Goal: Transaction & Acquisition: Purchase product/service

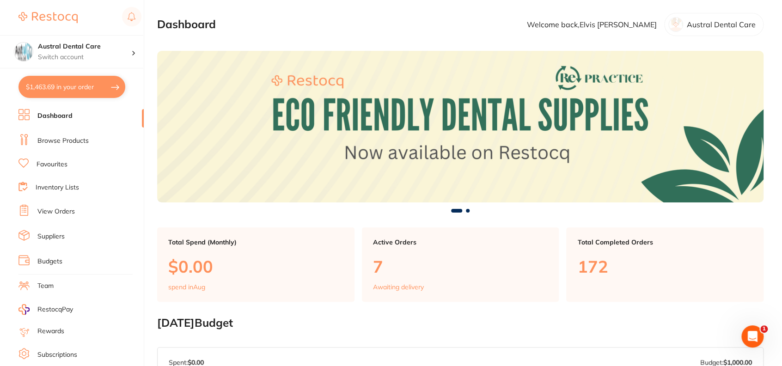
click at [49, 138] on link "Browse Products" at bounding box center [62, 140] width 51 height 9
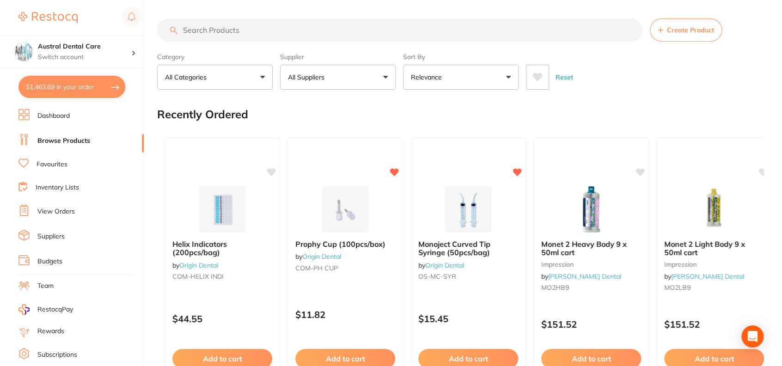
click at [283, 31] on input "search" at bounding box center [399, 29] width 485 height 23
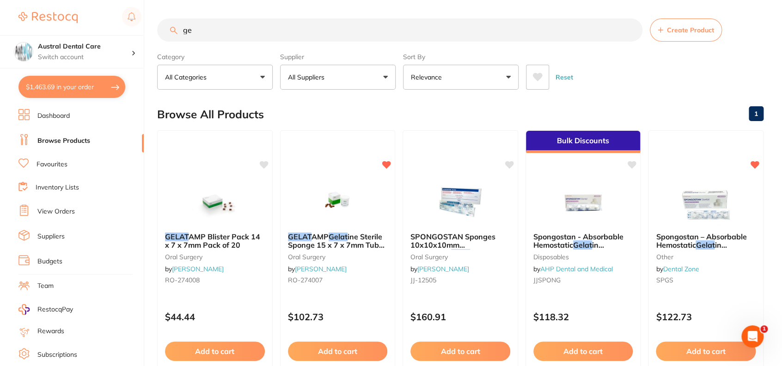
type input "g"
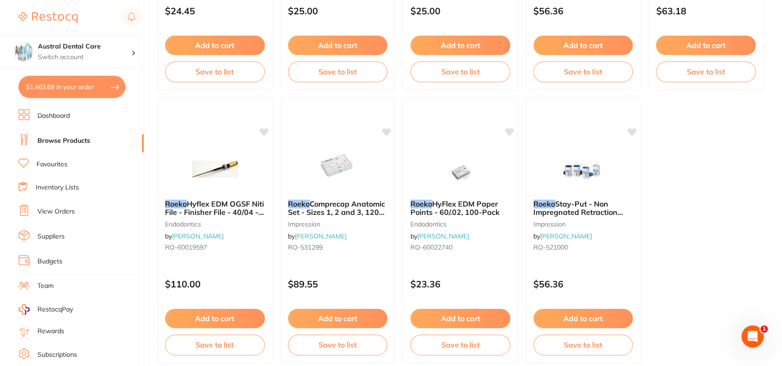
scroll to position [2809, 0]
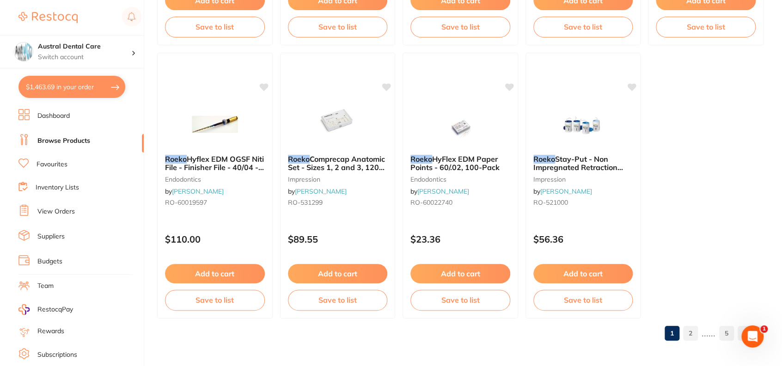
click at [690, 329] on link "2" at bounding box center [690, 333] width 15 height 18
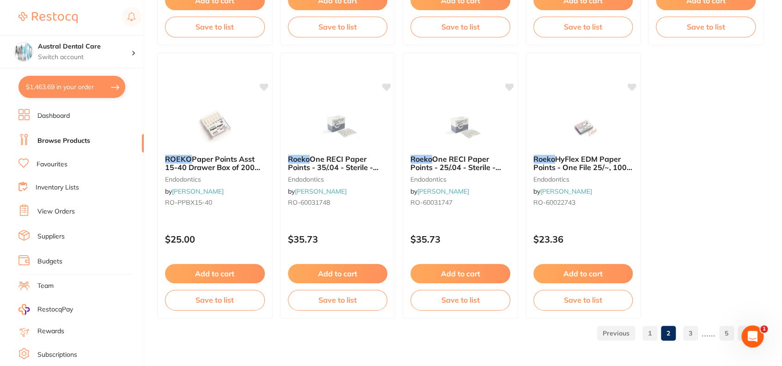
click at [726, 333] on link "5" at bounding box center [726, 333] width 15 height 18
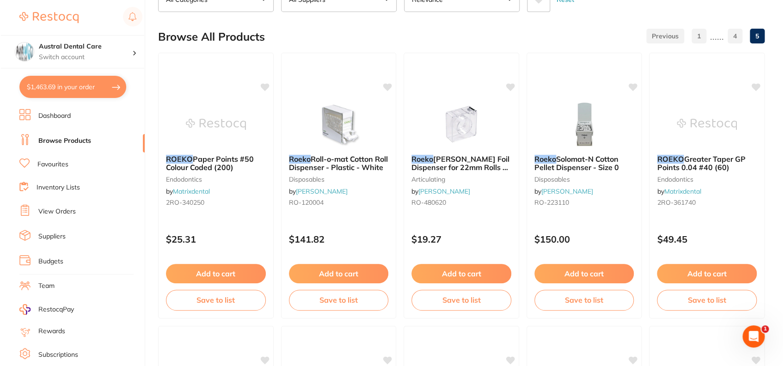
scroll to position [0, 0]
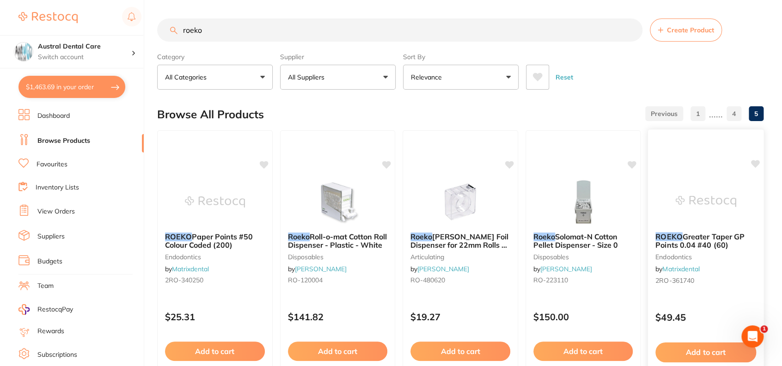
click at [733, 177] on div "ROEKO Greater Taper GP Points 0.04 #40 (60) endodontics by Matrixdental 2RO-361…" at bounding box center [706, 263] width 116 height 269
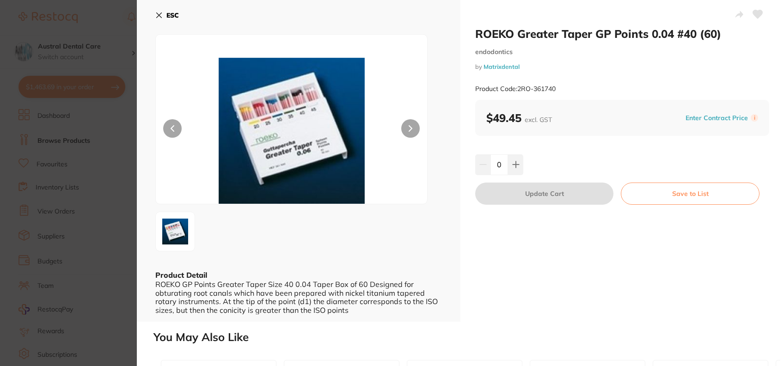
click at [115, 44] on section "ROEKO Greater Taper GP Points 0.04 #40 (60) endodontics by Matrixdental Product…" at bounding box center [392, 183] width 784 height 366
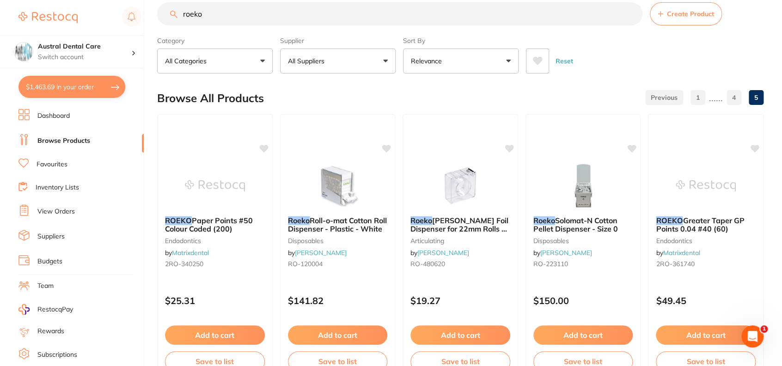
click at [728, 98] on link "4" at bounding box center [734, 97] width 15 height 18
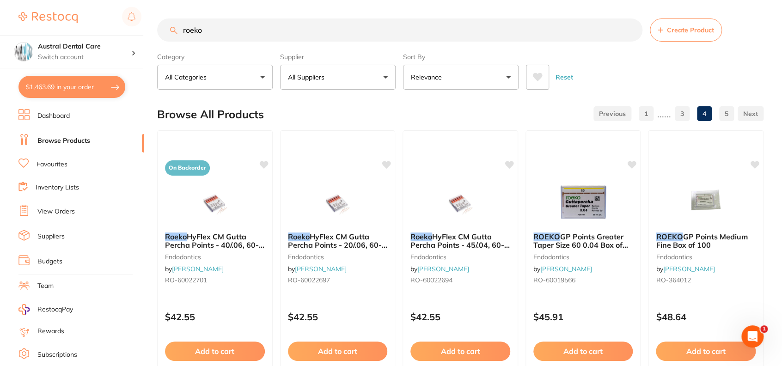
click at [227, 34] on input "roeko" at bounding box center [399, 29] width 485 height 23
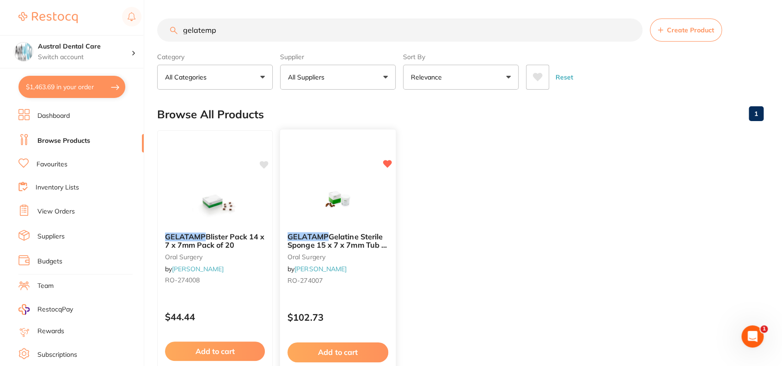
click at [336, 246] on span "Gelatine Sterile Sponge 15 x 7 x 7mm Tub of 50" at bounding box center [337, 245] width 101 height 26
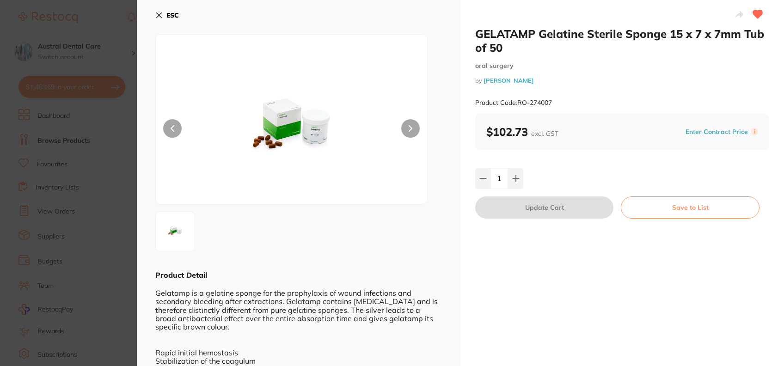
scroll to position [39, 0]
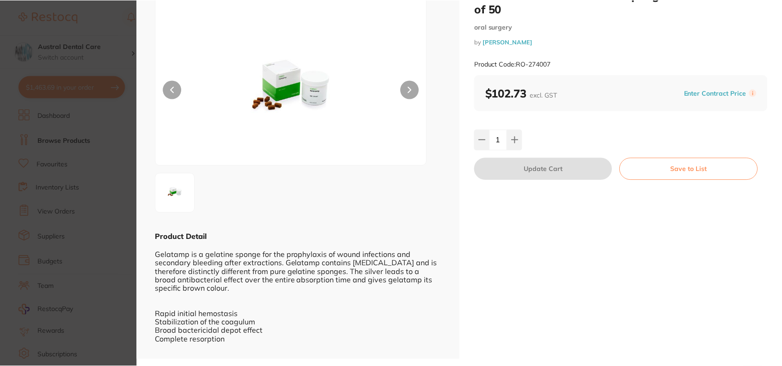
scroll to position [1, 0]
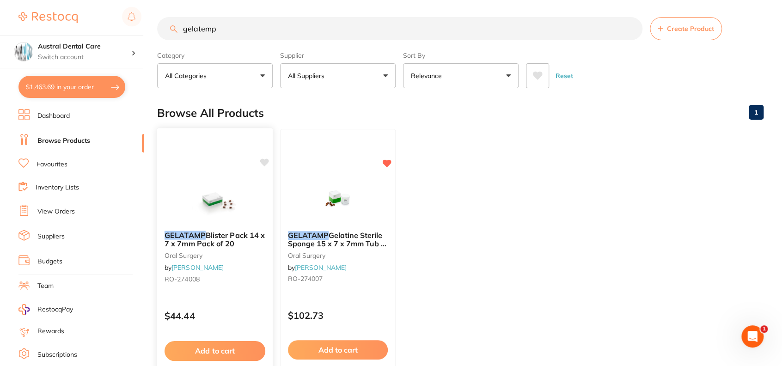
click at [227, 238] on span "Blister Pack 14 x 7 x 7mm Pack of 20" at bounding box center [215, 239] width 100 height 18
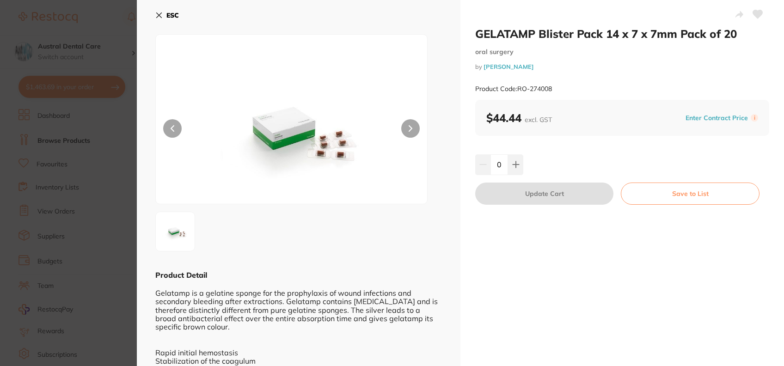
scroll to position [39, 0]
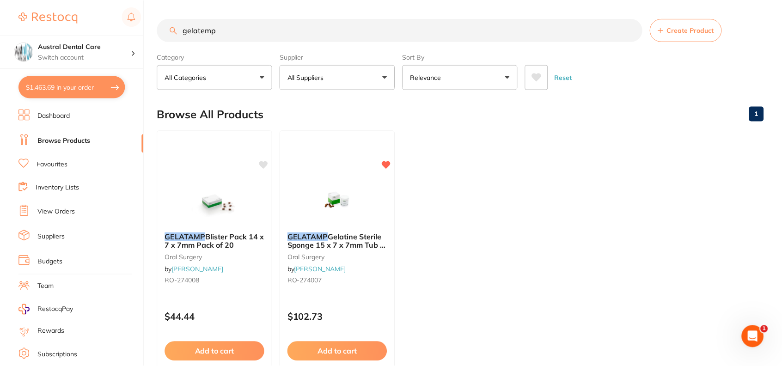
scroll to position [1, 0]
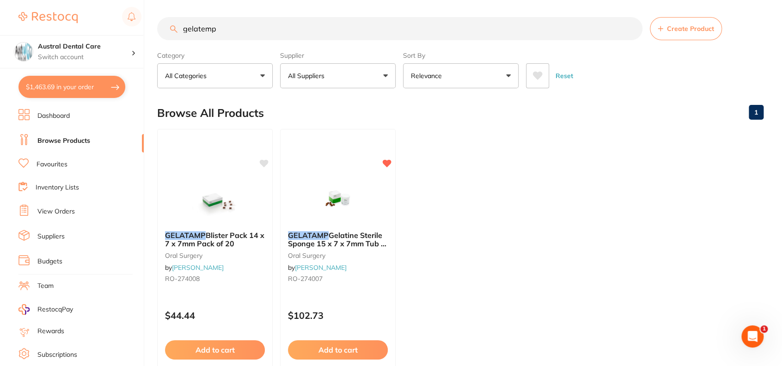
click at [262, 29] on input "gelatemp" at bounding box center [399, 28] width 485 height 23
type input "g"
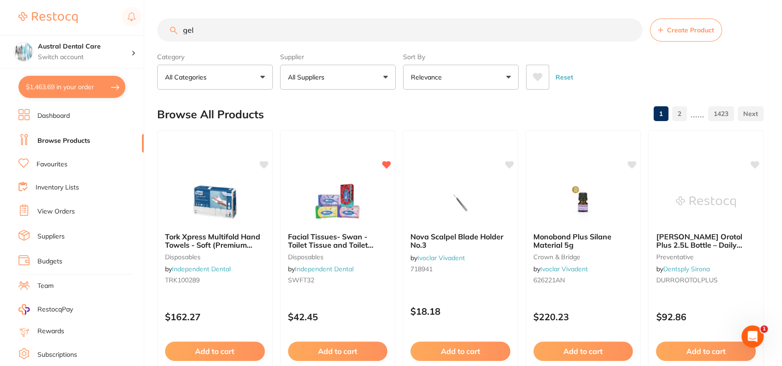
scroll to position [0, 0]
type input "gelatemp"
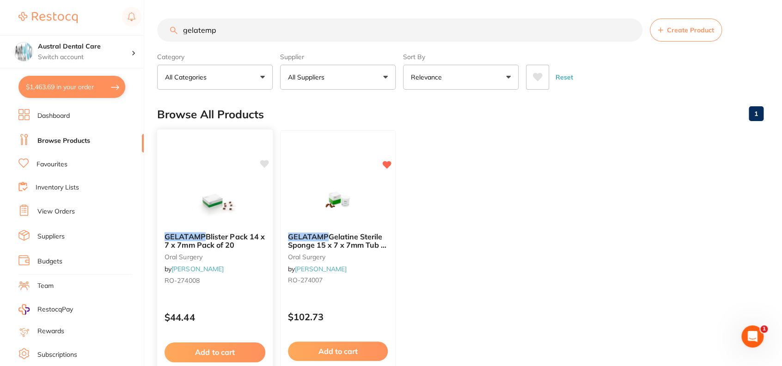
click at [219, 234] on span "Blister Pack 14 x 7 x 7mm Pack of 20" at bounding box center [215, 241] width 100 height 18
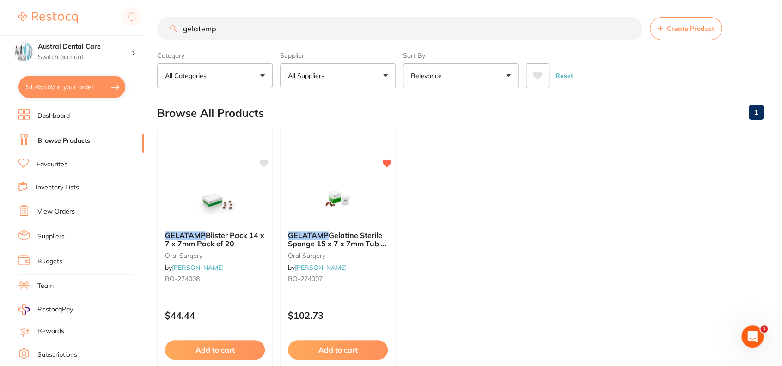
click at [73, 80] on button "$1,463.69 in your order" at bounding box center [71, 87] width 107 height 22
checkbox input "true"
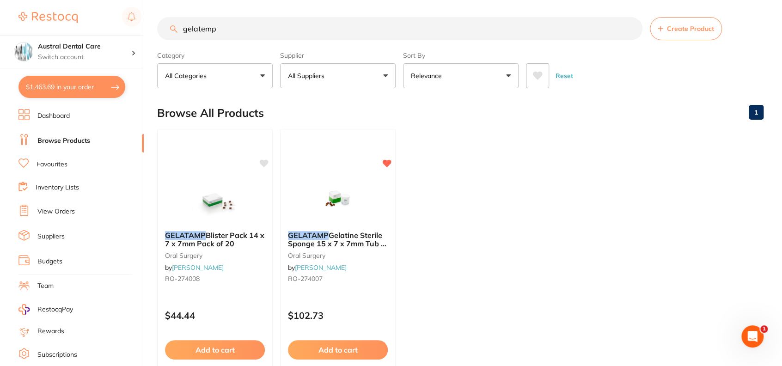
checkbox input "true"
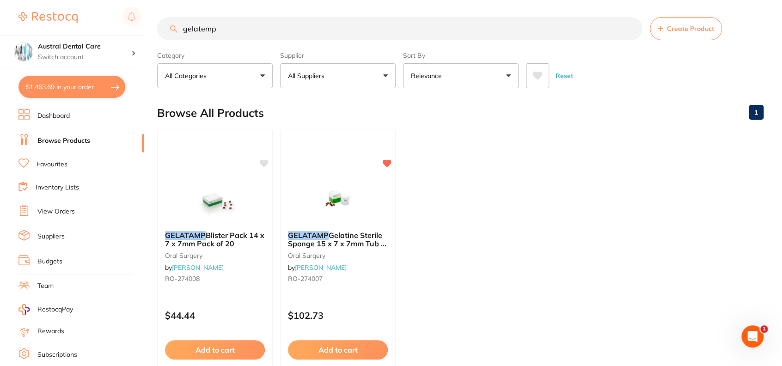
checkbox input "true"
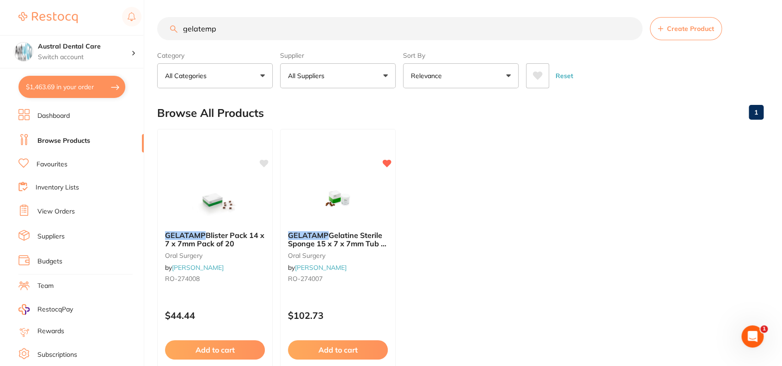
checkbox input "true"
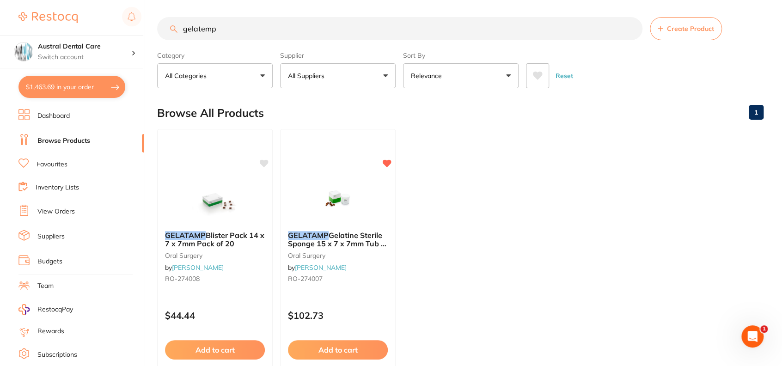
checkbox input "true"
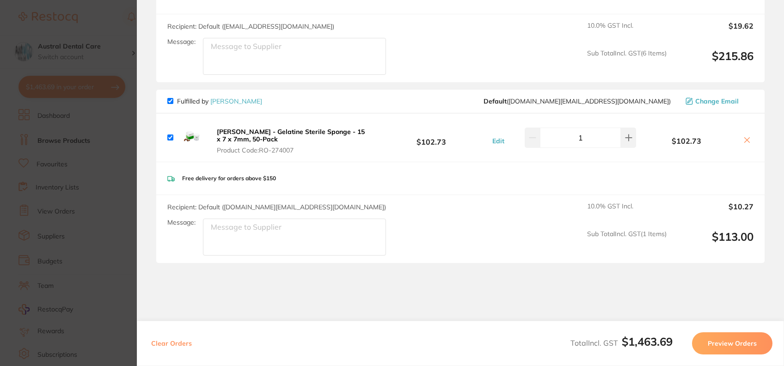
scroll to position [1276, 0]
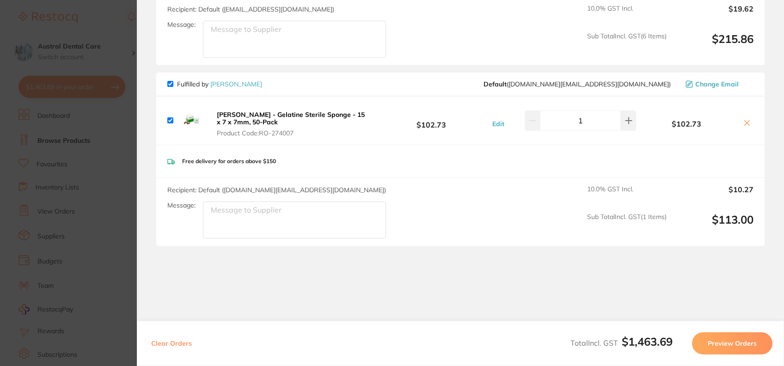
click at [745, 121] on icon at bounding box center [747, 123] width 5 height 5
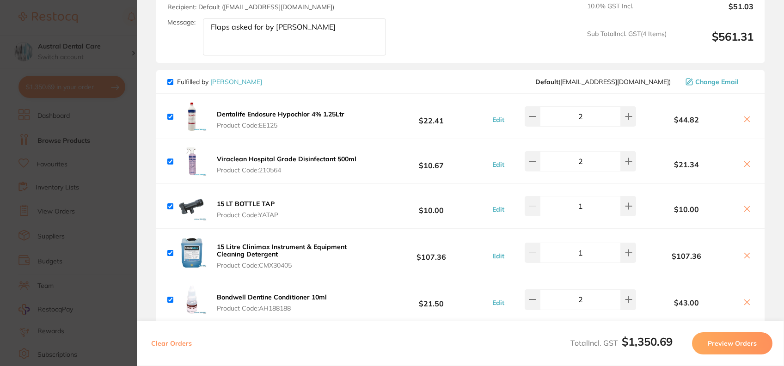
scroll to position [842, 0]
click at [743, 122] on icon at bounding box center [746, 119] width 7 height 7
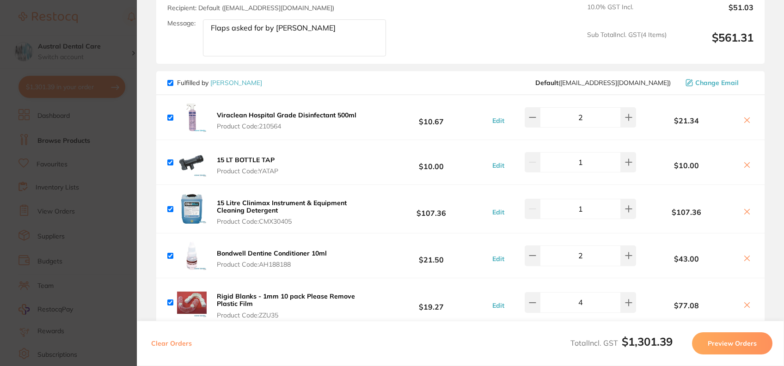
click at [743, 122] on icon at bounding box center [746, 119] width 7 height 7
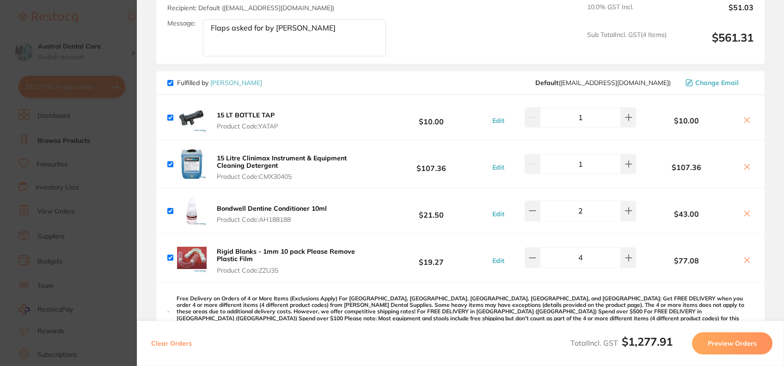
click at [743, 122] on icon at bounding box center [746, 119] width 7 height 7
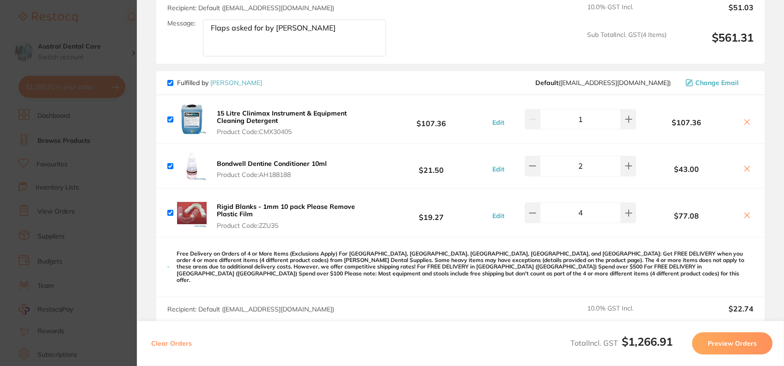
click at [743, 122] on icon at bounding box center [746, 121] width 7 height 7
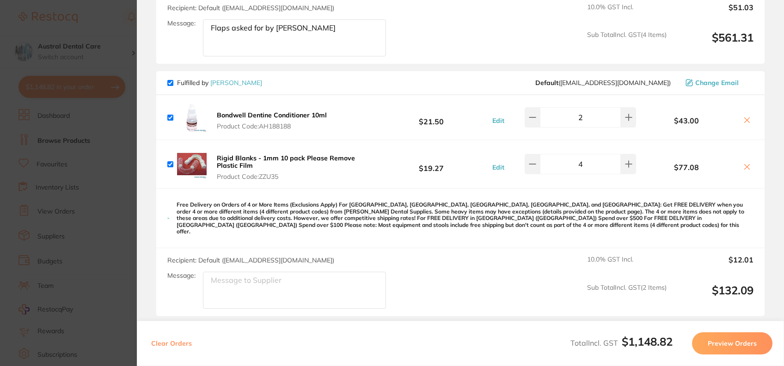
click at [743, 122] on icon at bounding box center [746, 119] width 7 height 7
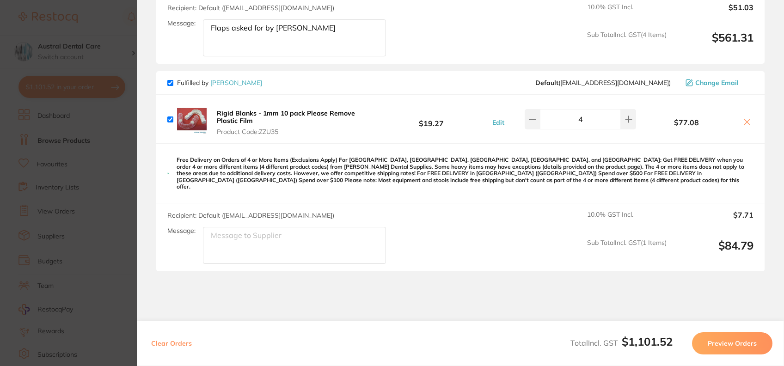
click at [743, 122] on icon at bounding box center [746, 121] width 7 height 7
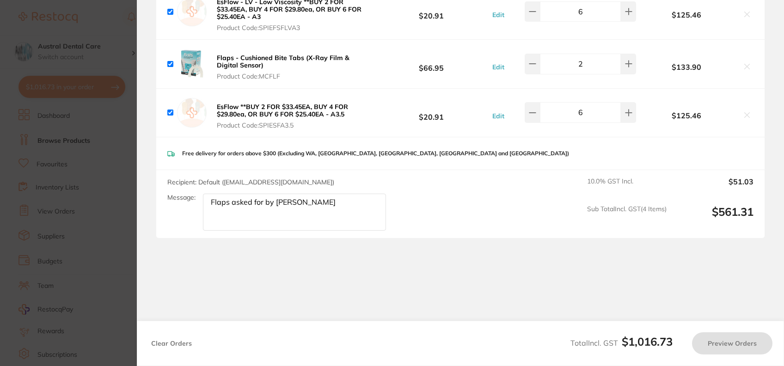
checkbox input "true"
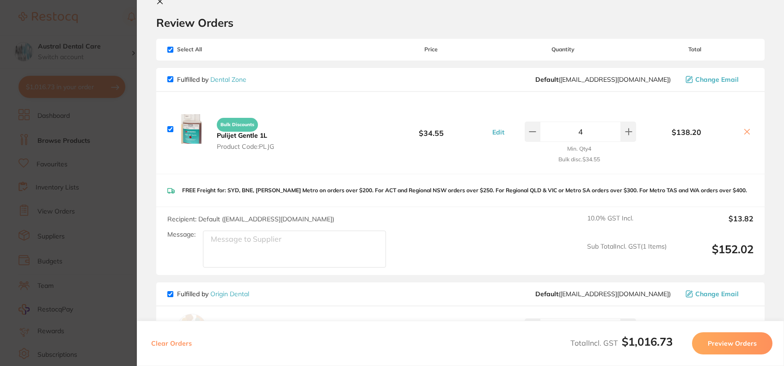
scroll to position [0, 0]
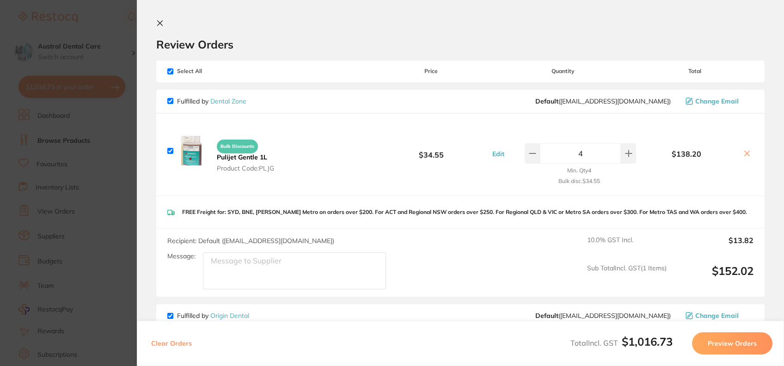
click at [109, 124] on section "Update RRP Set your pre negotiated price for this item. Item Agreed RRP (excl. …" at bounding box center [392, 183] width 784 height 366
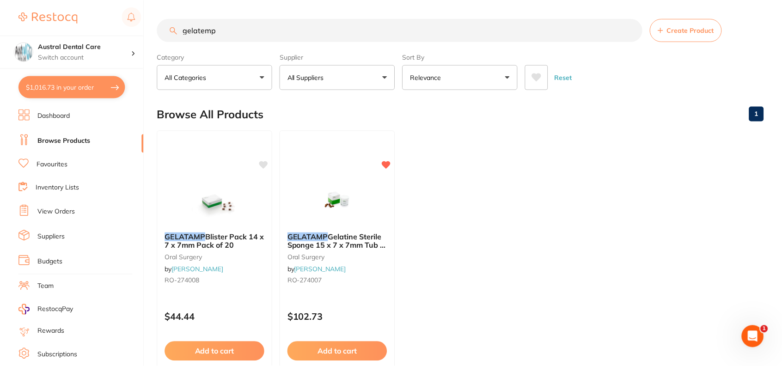
scroll to position [1, 0]
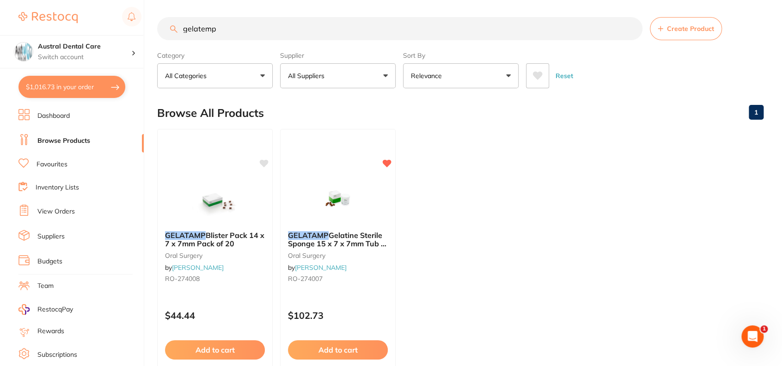
click at [245, 31] on input "gelatemp" at bounding box center [399, 28] width 485 height 23
click at [340, 79] on button "All Suppliers" at bounding box center [338, 75] width 116 height 25
type input "dental zone"
click at [221, 17] on input "gelatemp" at bounding box center [399, 28] width 485 height 23
type input "g"
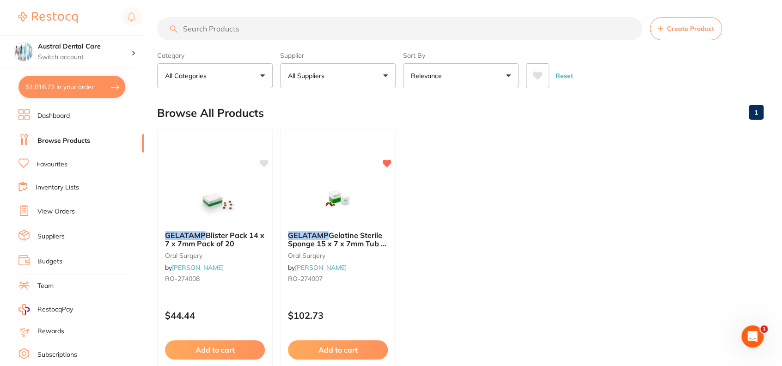
click at [356, 84] on button "All Suppliers" at bounding box center [338, 75] width 116 height 25
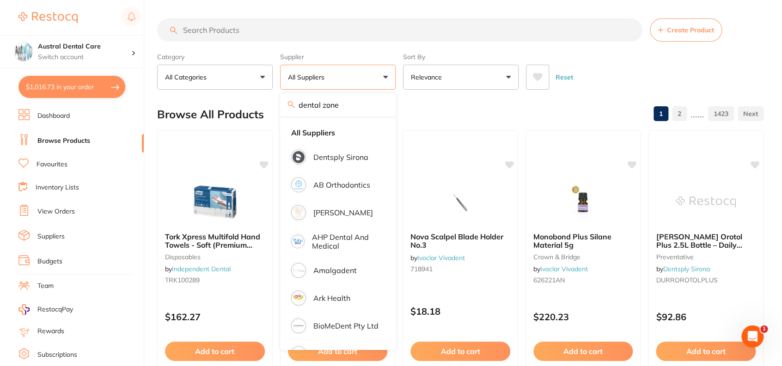
scroll to position [0, 0]
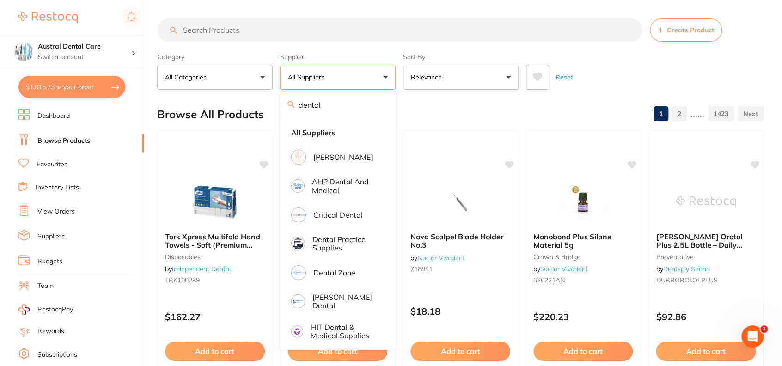
type input "dental zone"
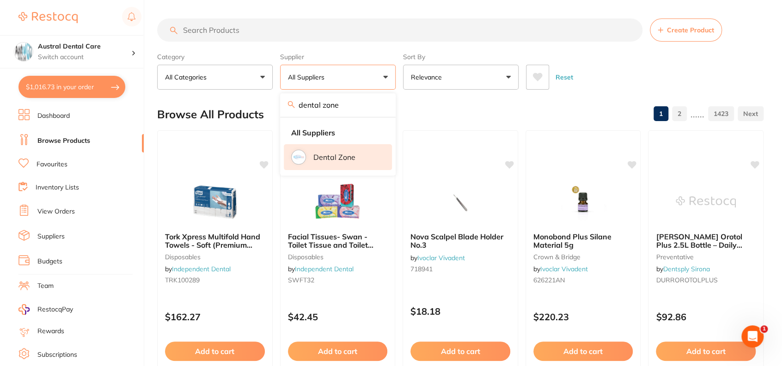
click at [345, 154] on p "Dental Zone" at bounding box center [334, 157] width 42 height 8
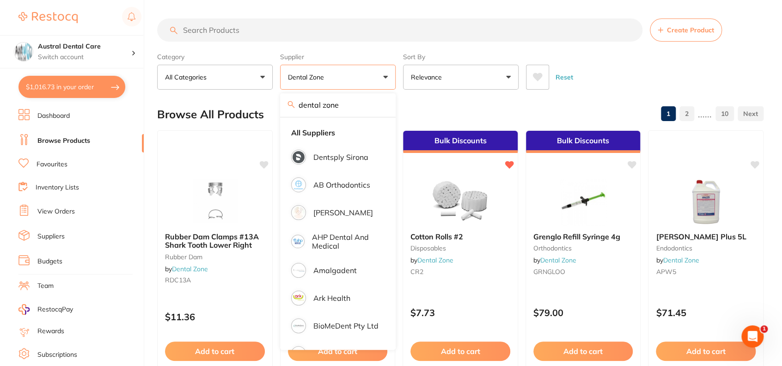
click at [619, 63] on div "Reset" at bounding box center [641, 73] width 230 height 32
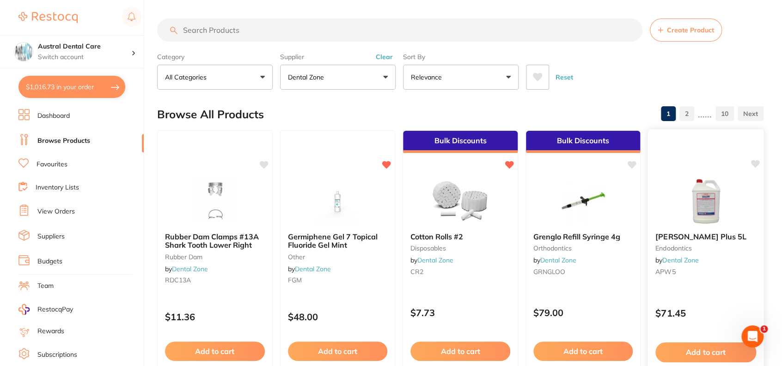
click at [706, 208] on img at bounding box center [706, 201] width 61 height 47
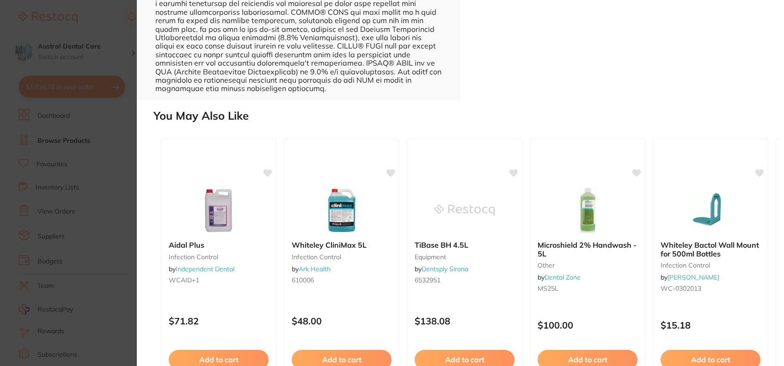
scroll to position [406, 0]
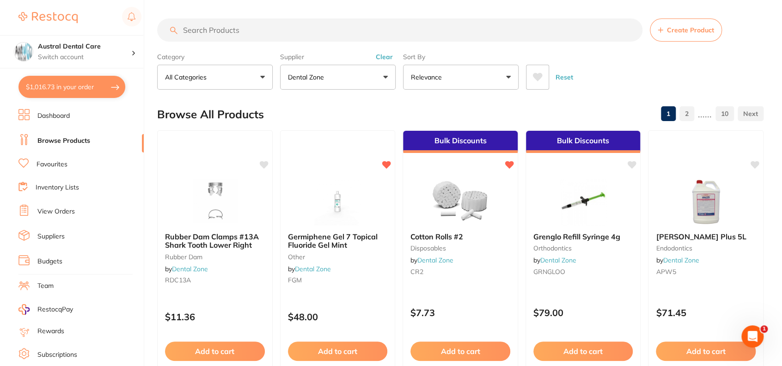
click at [281, 33] on input "search" at bounding box center [399, 29] width 485 height 23
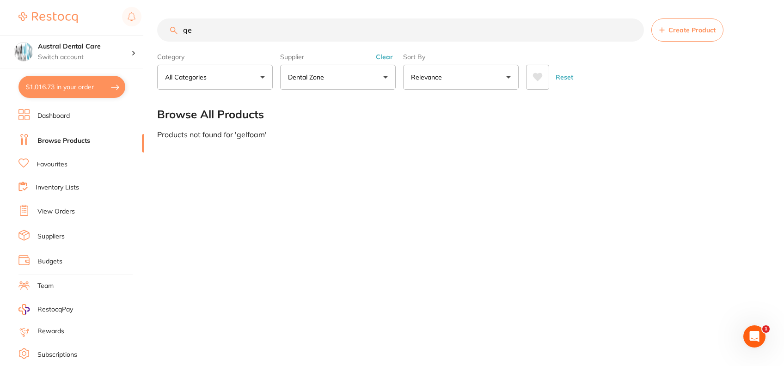
type input "g"
click at [252, 78] on button "All Categories" at bounding box center [215, 77] width 116 height 25
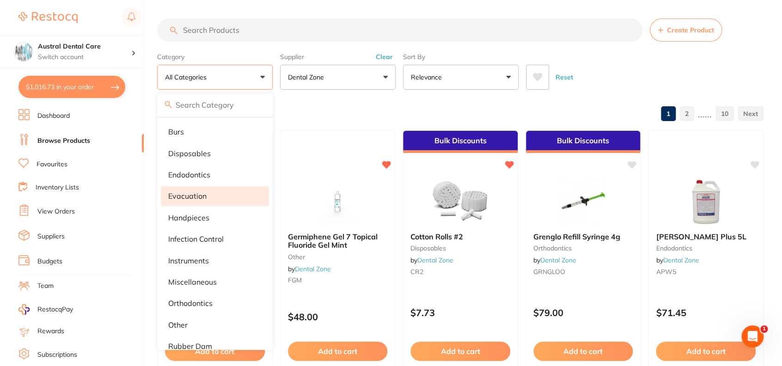
scroll to position [36, 0]
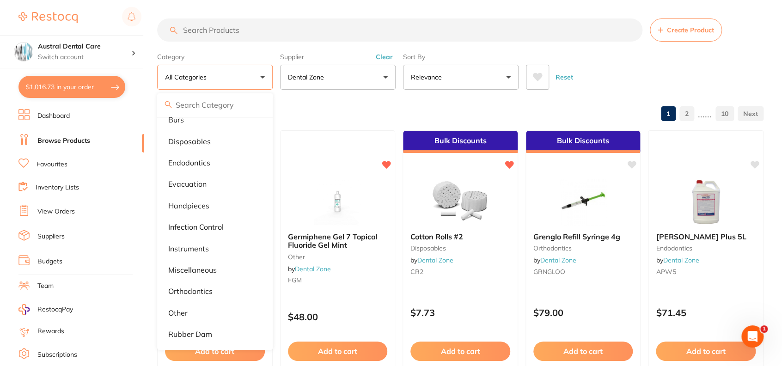
click at [310, 115] on div "Browse All Products 1 2 ...... 10" at bounding box center [460, 114] width 606 height 31
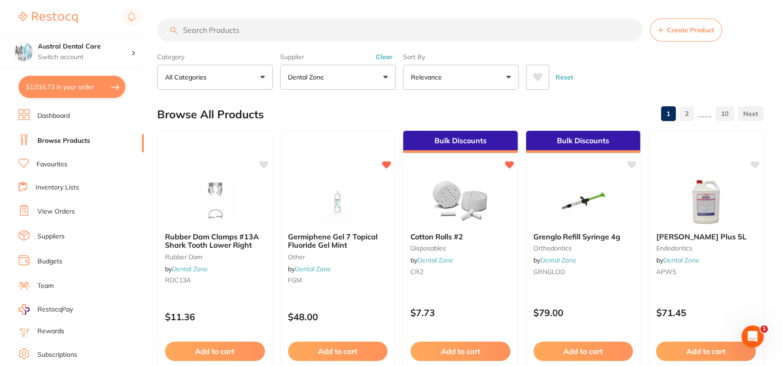
click at [453, 86] on button "Relevance" at bounding box center [461, 77] width 116 height 25
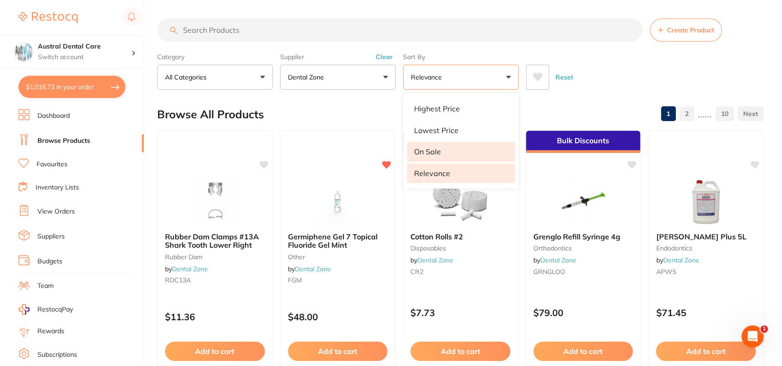
click at [458, 157] on li "On Sale" at bounding box center [461, 151] width 108 height 19
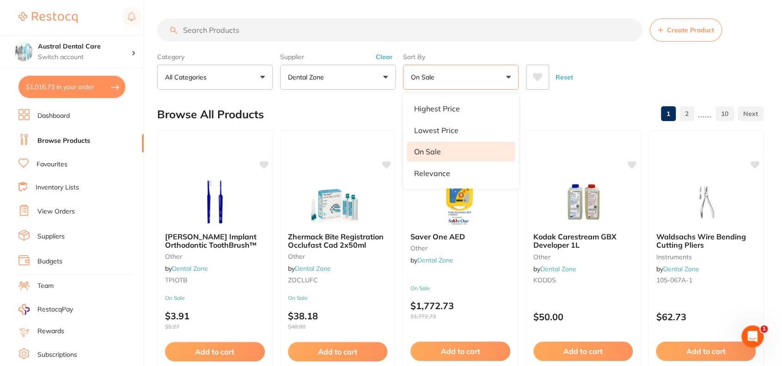
click at [379, 100] on div "Browse All Products 1 2 ...... 10" at bounding box center [460, 114] width 606 height 31
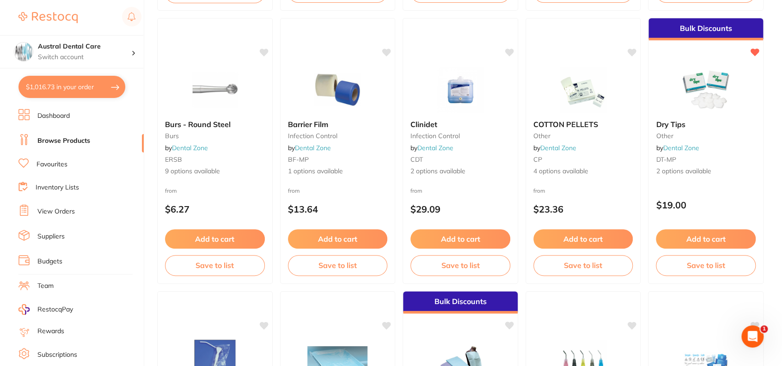
scroll to position [929, 0]
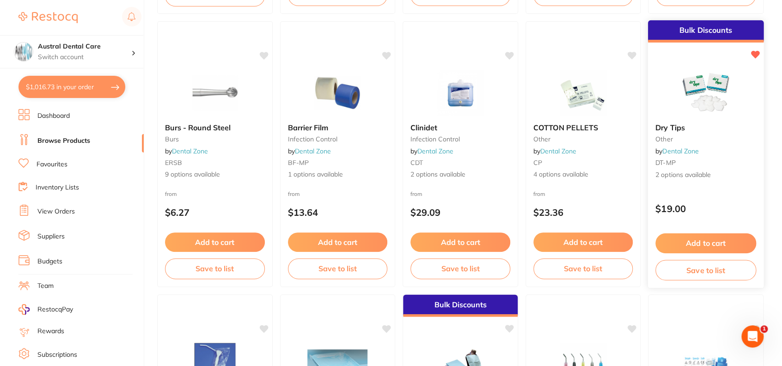
click at [703, 86] on img at bounding box center [706, 92] width 61 height 47
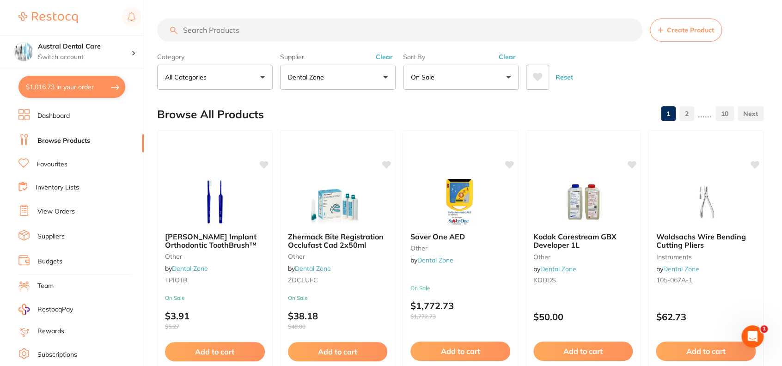
click at [272, 25] on input "search" at bounding box center [399, 29] width 485 height 23
type input "o"
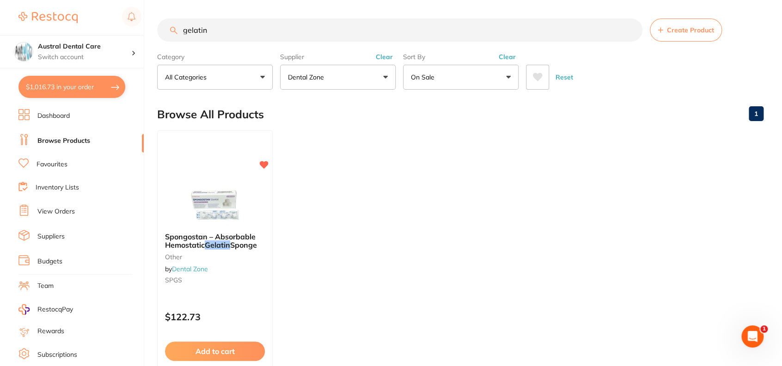
type input "gelatin"
click at [509, 59] on button "Clear" at bounding box center [507, 57] width 23 height 8
click at [389, 55] on button "Clear" at bounding box center [384, 57] width 23 height 8
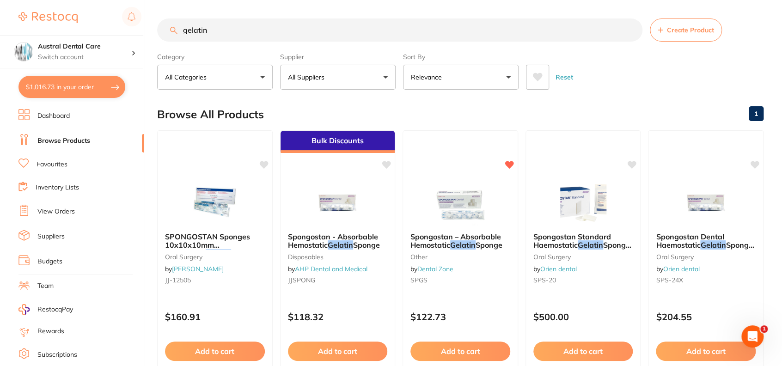
click at [442, 81] on p "Relevance" at bounding box center [428, 77] width 35 height 9
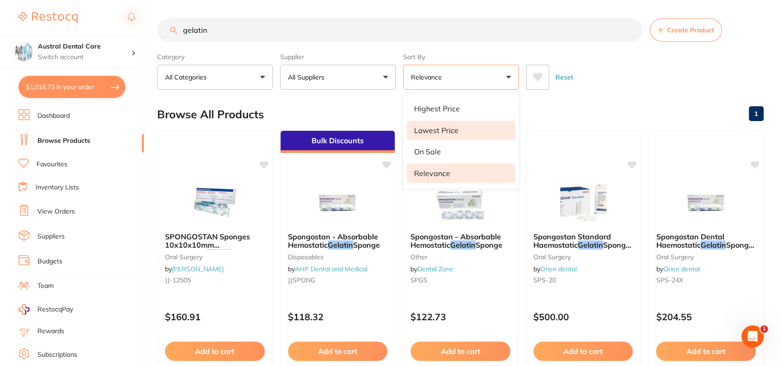
click at [453, 136] on li "Lowest Price" at bounding box center [461, 130] width 108 height 19
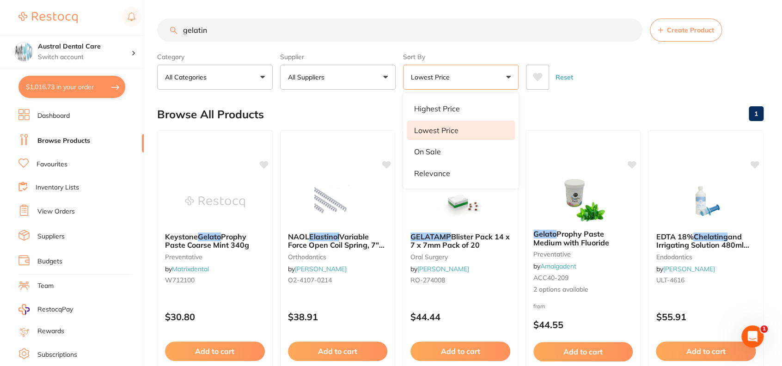
click at [624, 108] on div "Browse All Products 1" at bounding box center [460, 114] width 606 height 31
drag, startPoint x: 209, startPoint y: 37, endPoint x: 107, endPoint y: 31, distance: 101.9
click at [107, 31] on div "$1,016.73 Austral Dental Care Switch account Austral Dental Care $1,016.73 in y…" at bounding box center [391, 183] width 782 height 366
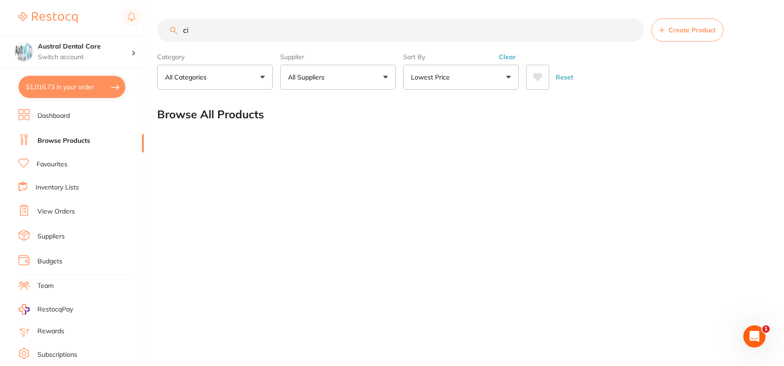
type input "c"
type input "viraclean"
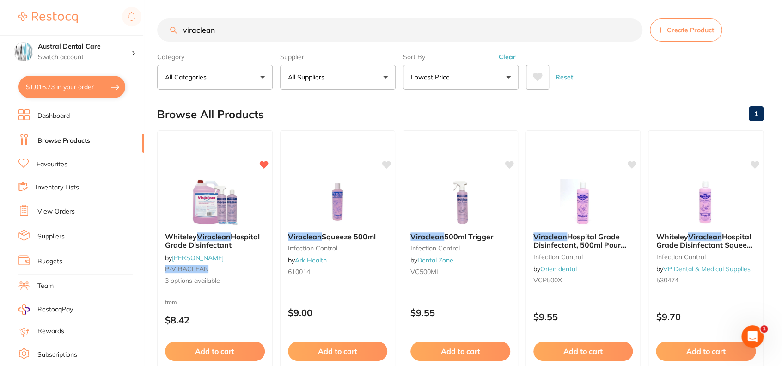
click at [473, 80] on button "Lowest Price" at bounding box center [461, 77] width 116 height 25
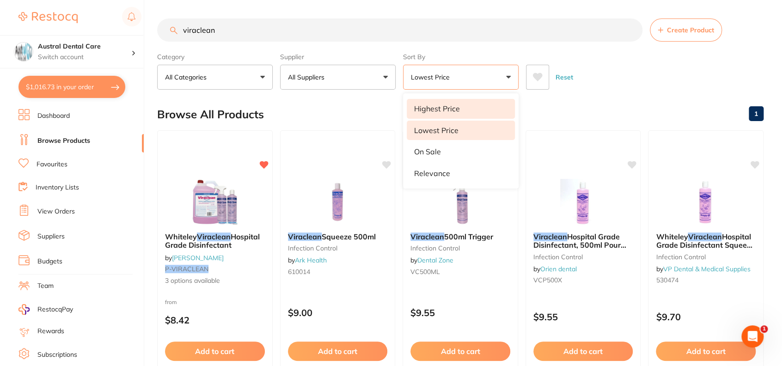
click at [457, 105] on p "Highest Price" at bounding box center [437, 108] width 46 height 8
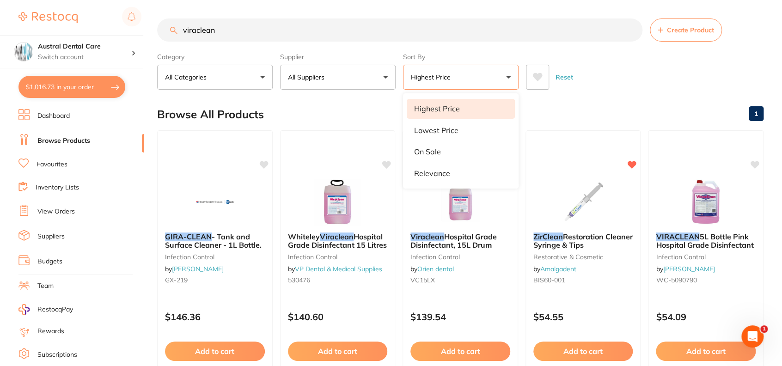
click at [637, 101] on div "Browse All Products 1" at bounding box center [460, 114] width 606 height 31
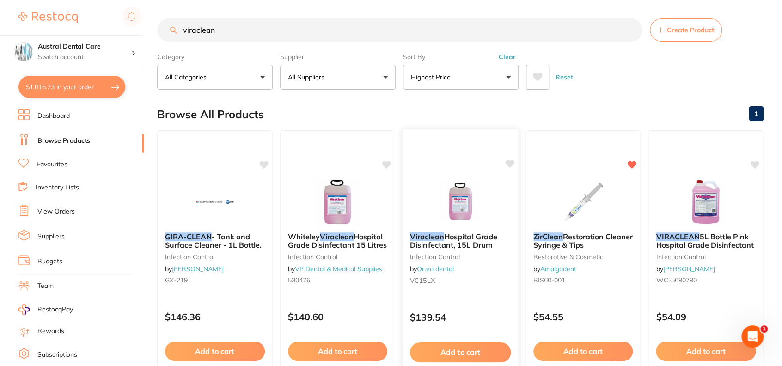
click at [479, 238] on span "Hospital Grade Disinfectant, 15L Drum" at bounding box center [453, 241] width 87 height 18
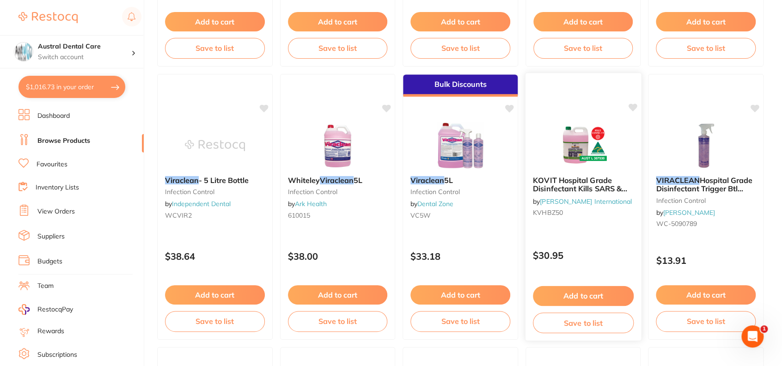
scroll to position [604, 0]
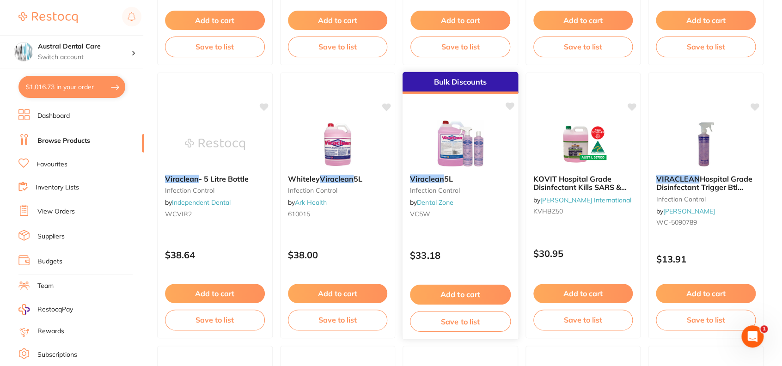
click at [442, 177] on em "Viraclean" at bounding box center [427, 178] width 34 height 9
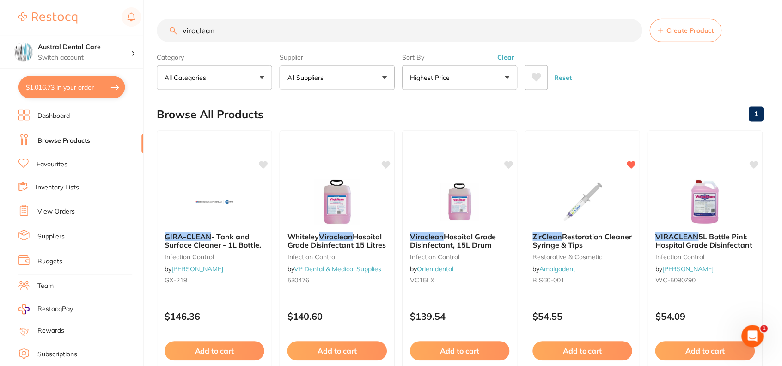
scroll to position [604, 0]
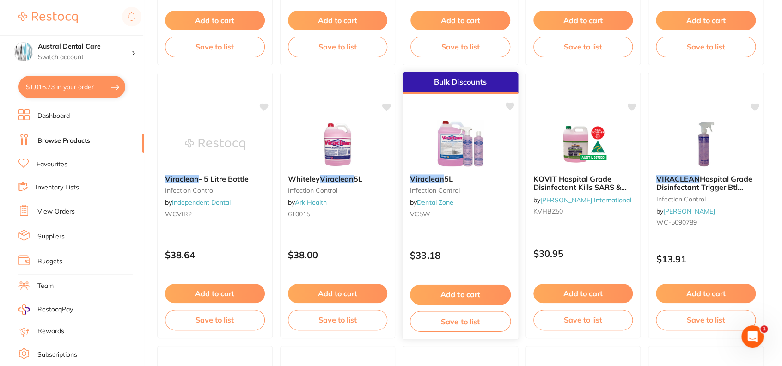
click at [509, 109] on icon at bounding box center [509, 106] width 9 height 9
click at [461, 292] on button "Add to cart" at bounding box center [460, 295] width 101 height 20
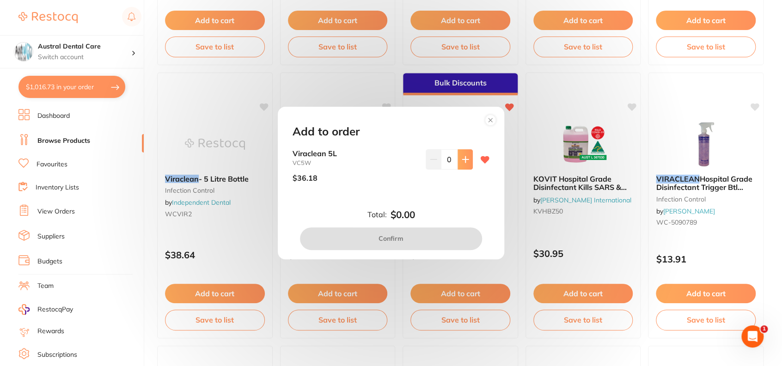
scroll to position [0, 0]
click at [462, 158] on icon at bounding box center [465, 159] width 7 height 7
type input "2"
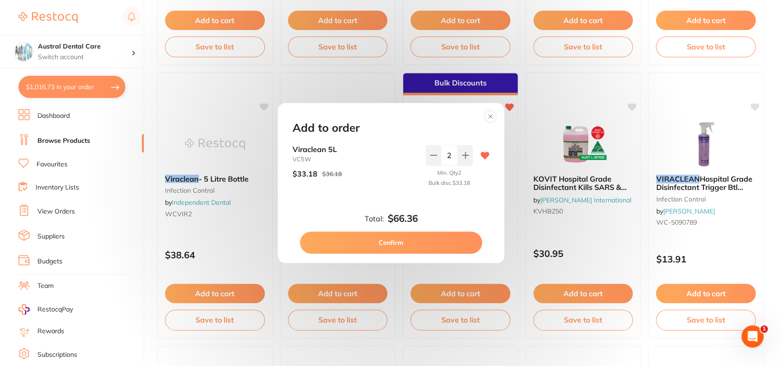
click at [426, 242] on button "Confirm" at bounding box center [391, 243] width 182 height 22
checkbox input "false"
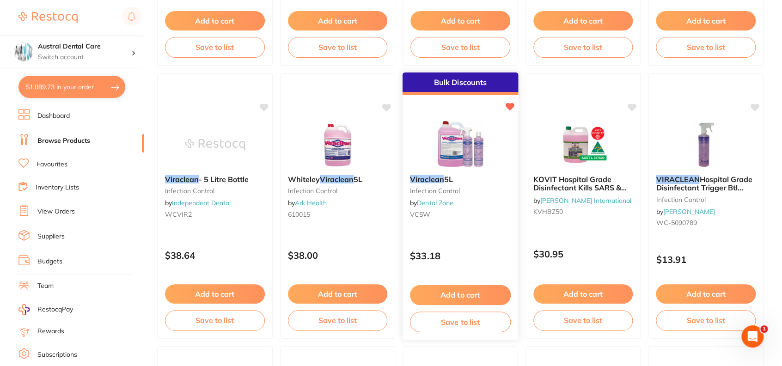
scroll to position [604, 0]
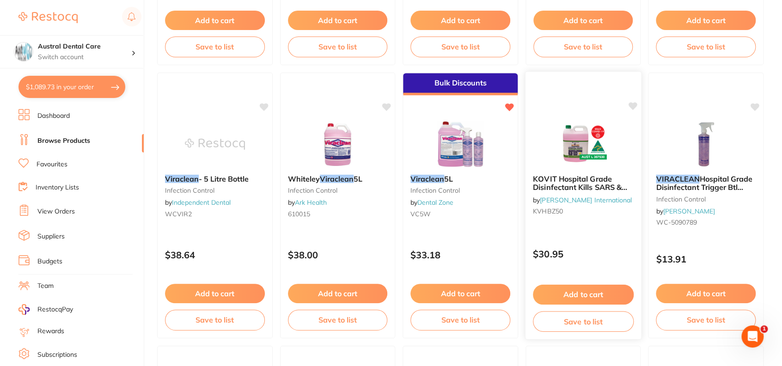
click at [558, 181] on span "KOVIT Hospital Grade Disinfectant Kills SARS & [MEDICAL_DATA] Neutral pH, 5L, B…" at bounding box center [580, 195] width 94 height 43
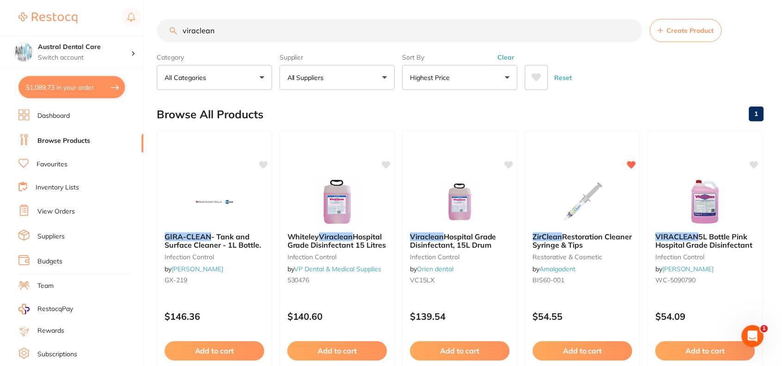
scroll to position [604, 0]
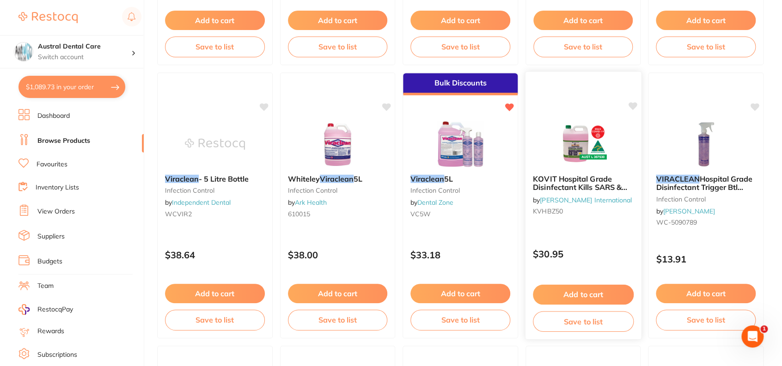
click at [596, 200] on link "[PERSON_NAME] International" at bounding box center [586, 200] width 92 height 8
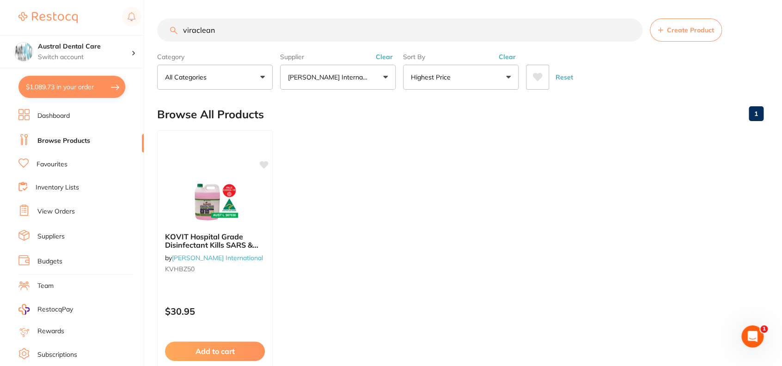
click at [631, 31] on input "viraclean" at bounding box center [399, 29] width 485 height 23
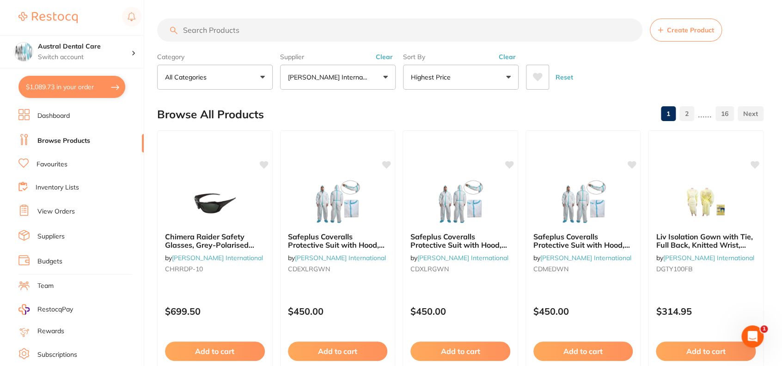
click at [503, 60] on button "Clear" at bounding box center [507, 57] width 23 height 8
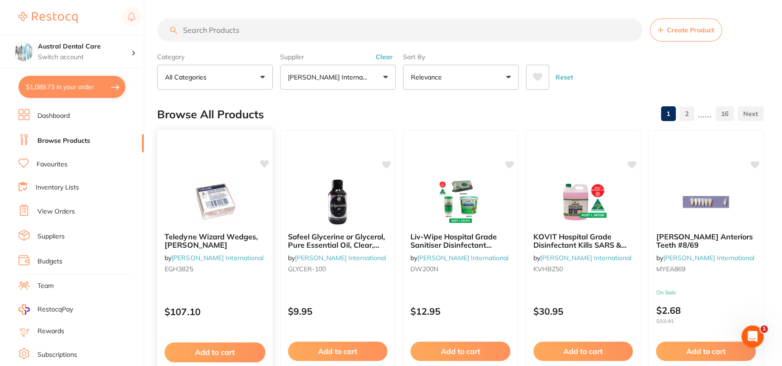
click at [204, 238] on span "Teledyne Wizard Wedges, Slim Jim" at bounding box center [211, 241] width 93 height 18
click at [429, 69] on button "Relevance" at bounding box center [461, 77] width 116 height 25
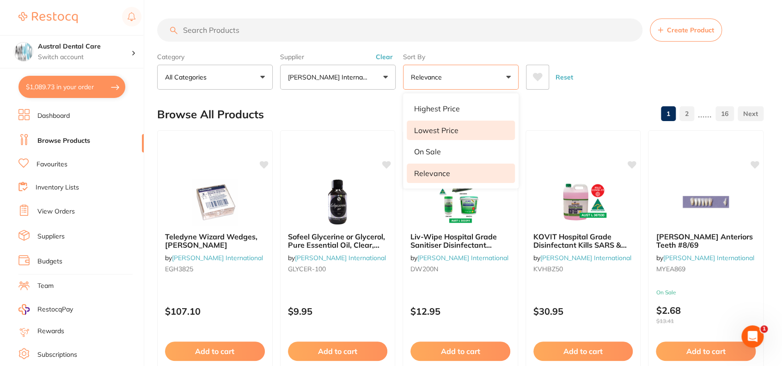
click at [436, 133] on p "Lowest Price" at bounding box center [436, 130] width 44 height 8
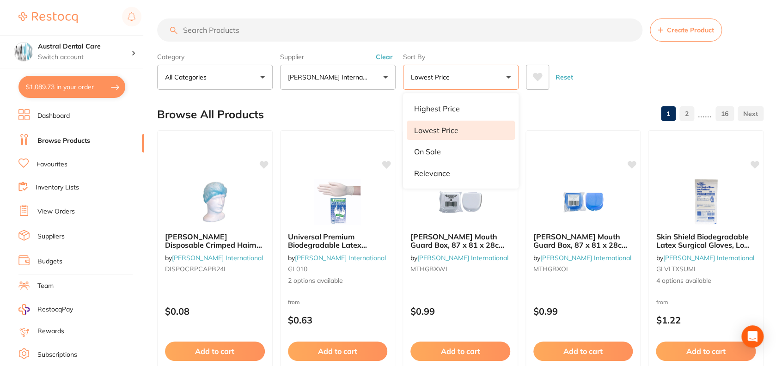
click at [551, 105] on div "Browse All Products 1 2 ...... 16" at bounding box center [460, 114] width 606 height 31
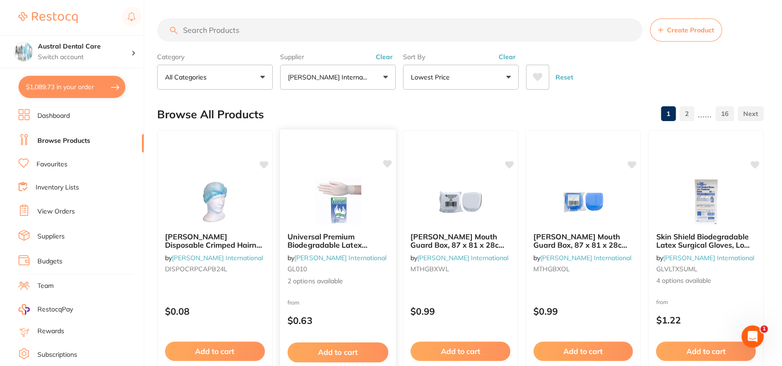
click at [323, 221] on img at bounding box center [337, 201] width 61 height 47
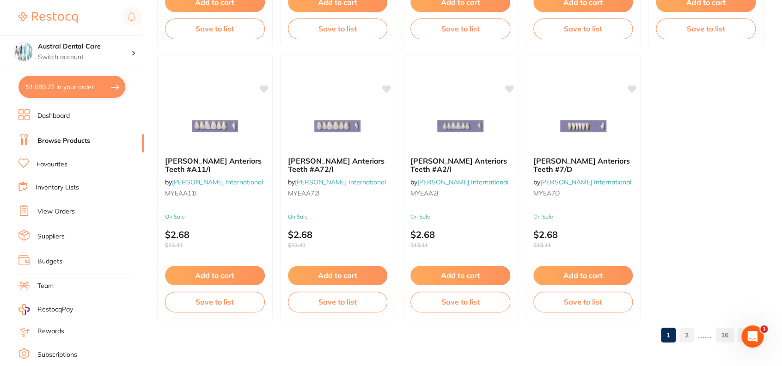
scroll to position [2809, 0]
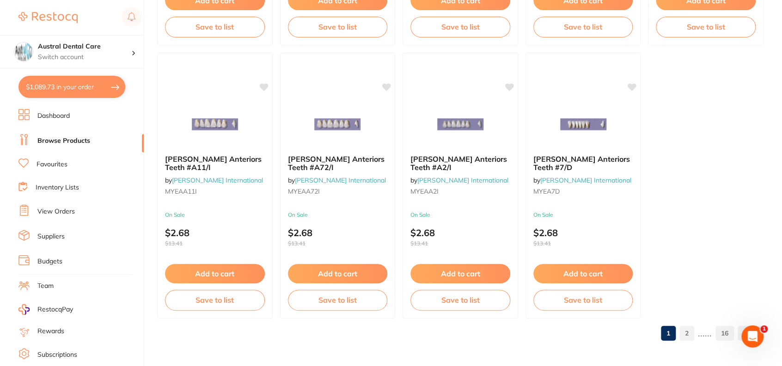
click at [689, 336] on link "2" at bounding box center [686, 333] width 15 height 18
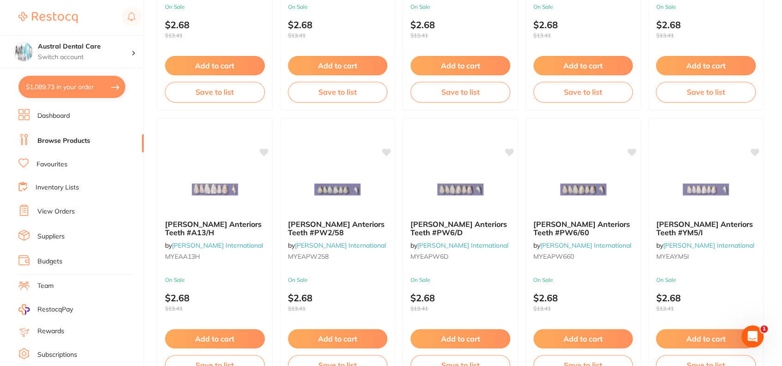
scroll to position [0, 0]
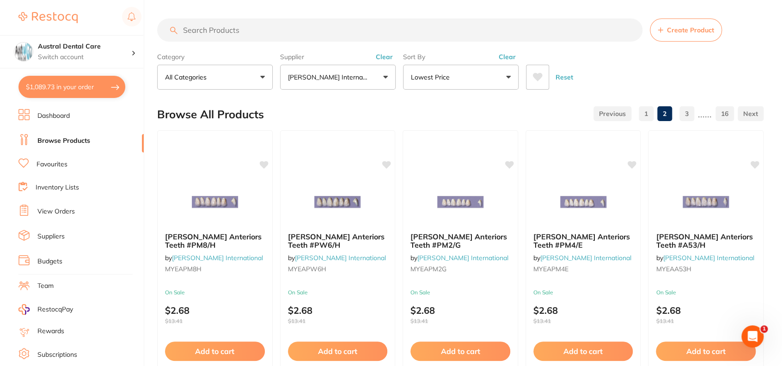
click at [475, 70] on button "Lowest Price" at bounding box center [461, 77] width 116 height 25
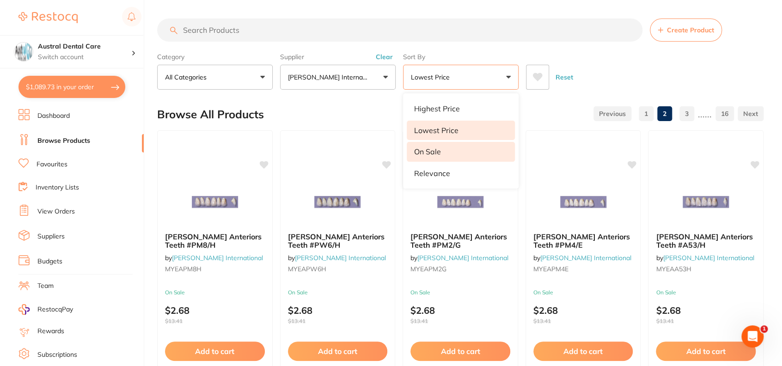
click at [442, 152] on li "On Sale" at bounding box center [461, 151] width 108 height 19
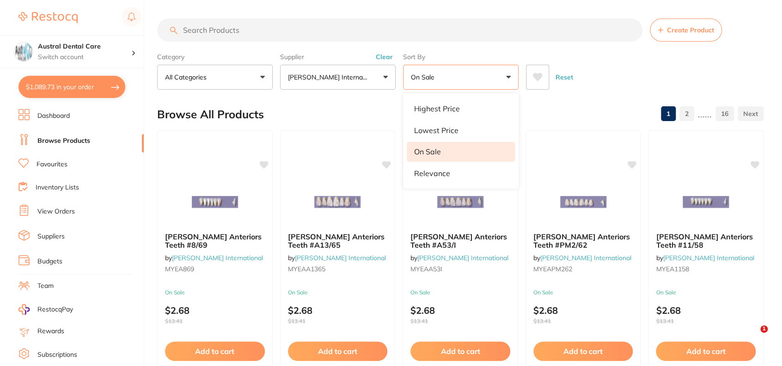
click at [606, 99] on div "Browse All Products 1 2 ...... 16" at bounding box center [460, 114] width 606 height 31
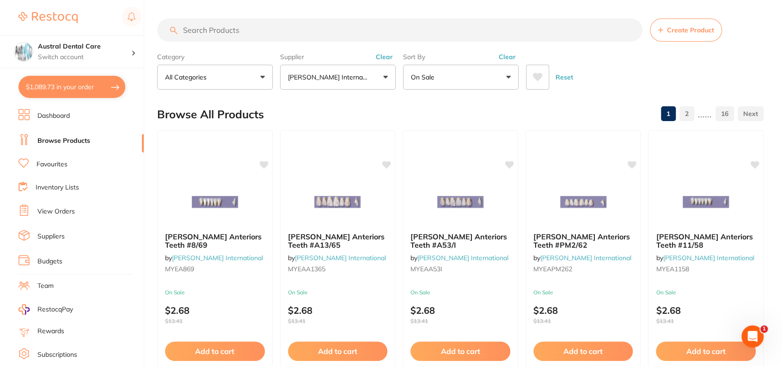
click at [465, 76] on button "On Sale" at bounding box center [461, 77] width 116 height 25
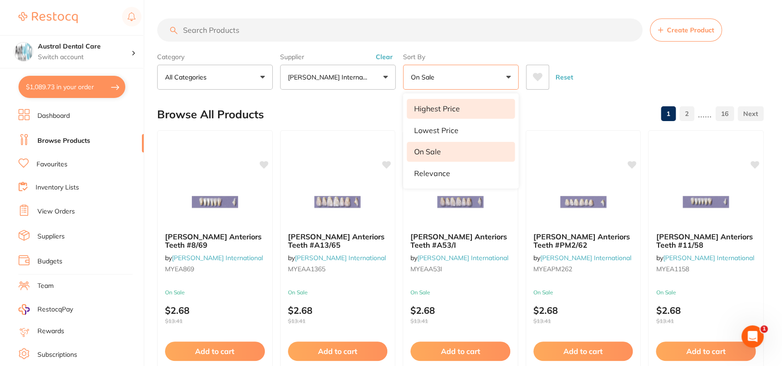
click at [441, 111] on p "Highest Price" at bounding box center [437, 108] width 46 height 8
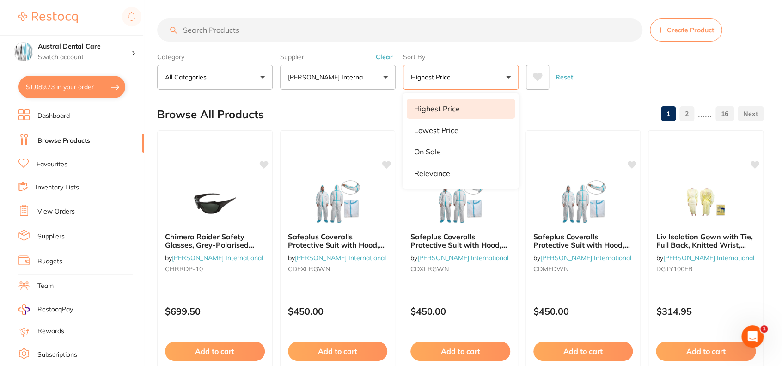
click at [574, 100] on div "Browse All Products 1 2 ...... 16" at bounding box center [460, 114] width 606 height 31
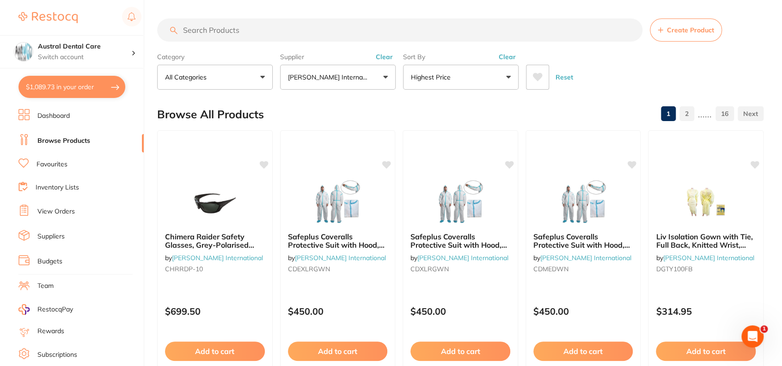
click at [296, 31] on input "search" at bounding box center [399, 29] width 485 height 23
type input "endosure"
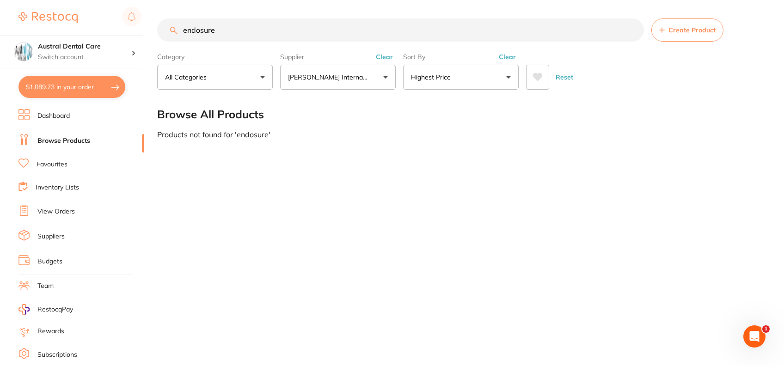
click at [382, 59] on button "Clear" at bounding box center [384, 57] width 23 height 8
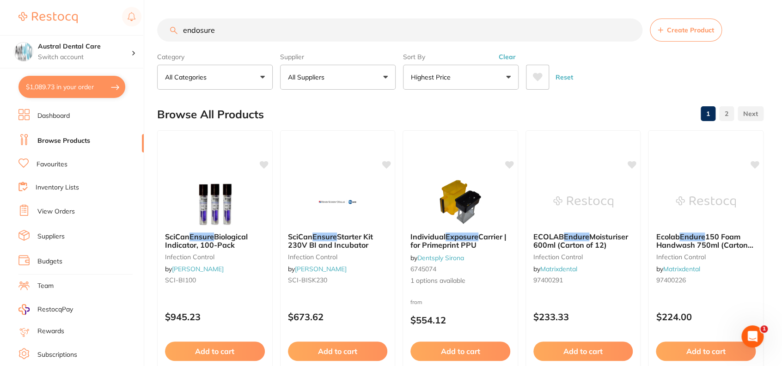
click at [512, 52] on div "Sort By Highest Price Highest Price Lowest Price On Sale Relevance Clear" at bounding box center [461, 69] width 116 height 41
click at [510, 55] on button "Clear" at bounding box center [507, 57] width 23 height 8
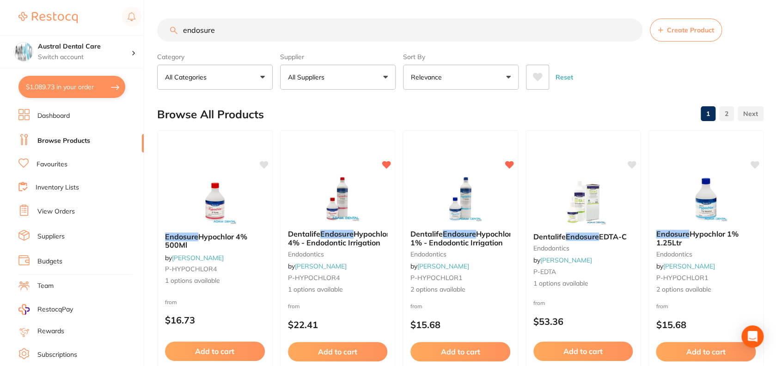
click at [496, 73] on button "Relevance" at bounding box center [461, 77] width 116 height 25
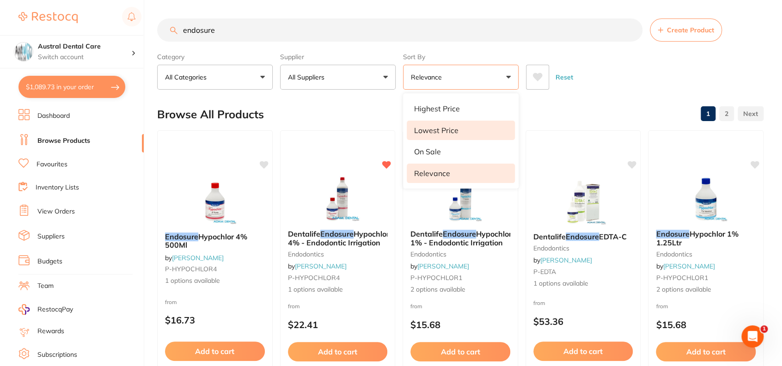
click at [474, 128] on li "Lowest Price" at bounding box center [461, 130] width 108 height 19
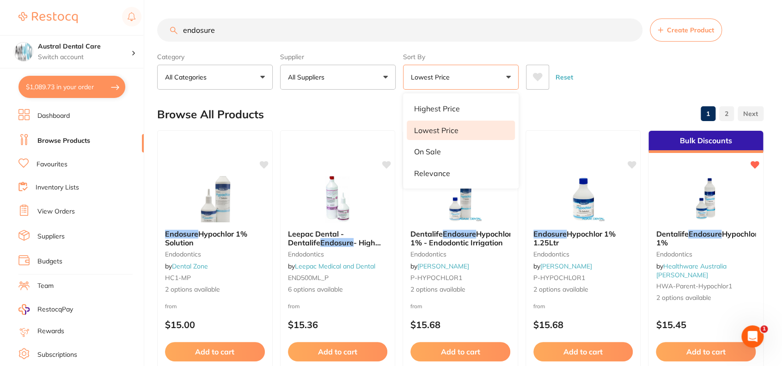
click at [576, 123] on div "Browse All Products 1 2" at bounding box center [460, 114] width 606 height 31
click at [320, 238] on em "Endosure" at bounding box center [336, 242] width 33 height 9
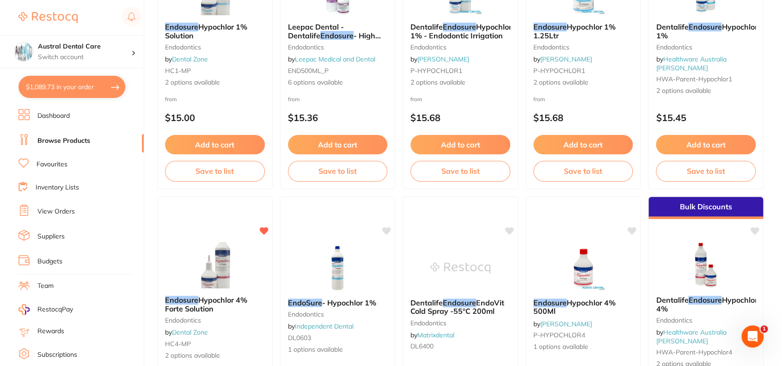
scroll to position [245, 0]
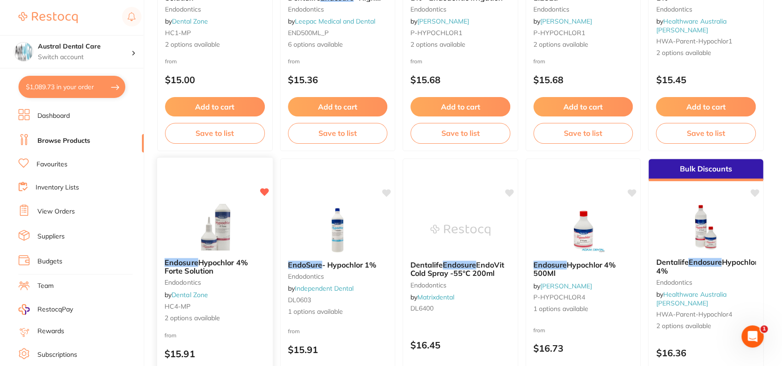
click at [214, 266] on span "Hypochlor 4% Forte Solution" at bounding box center [206, 266] width 83 height 18
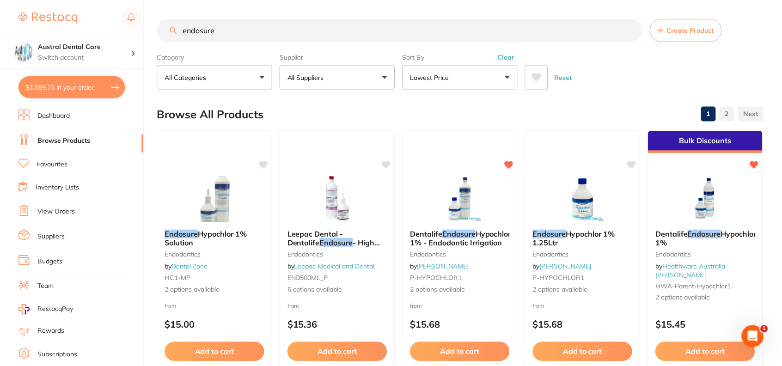
scroll to position [245, 0]
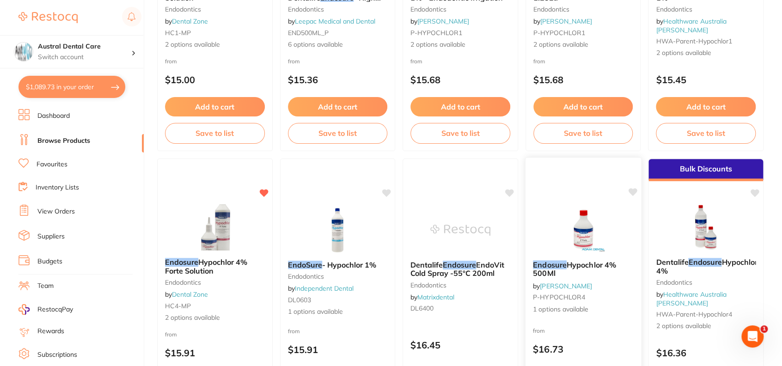
click at [575, 258] on div "Endosure Hypochlor 4% 500Ml by Adam Dental P-HYPOCHLOR4 1 options available" at bounding box center [584, 287] width 116 height 68
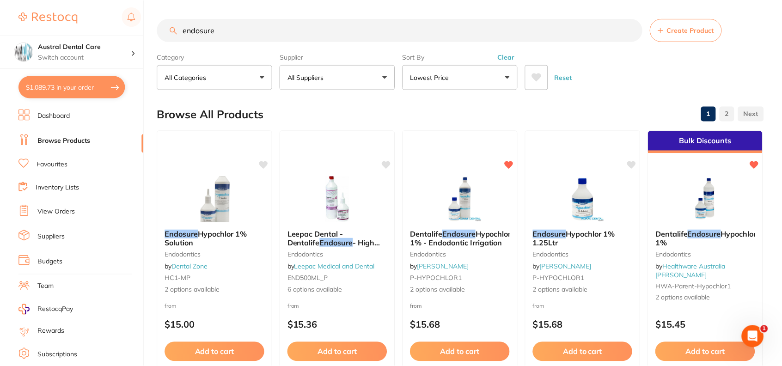
scroll to position [245, 0]
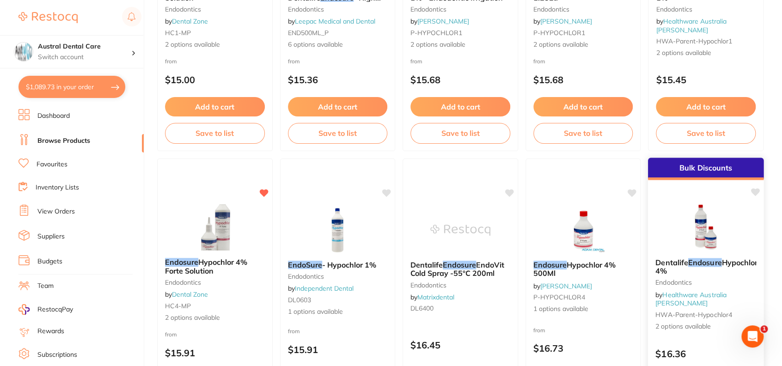
click at [682, 271] on span "Hypochlor 4%" at bounding box center [706, 266] width 102 height 18
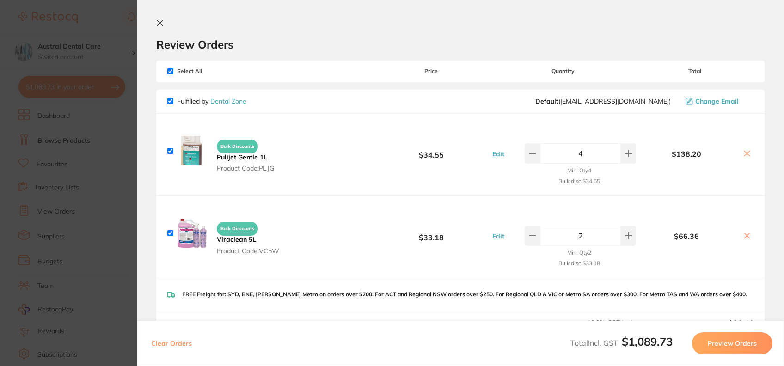
scroll to position [54, 0]
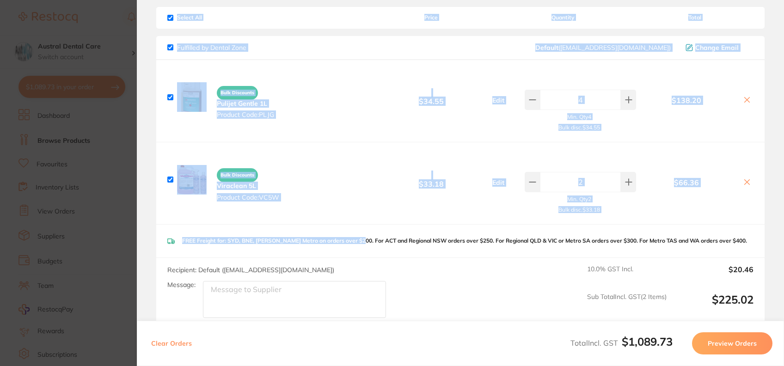
drag, startPoint x: 128, startPoint y: 113, endPoint x: 414, endPoint y: 274, distance: 327.8
click at [414, 274] on section "Update RRP Set your pre negotiated price for this item. Item Agreed RRP (excl. …" at bounding box center [392, 183] width 784 height 366
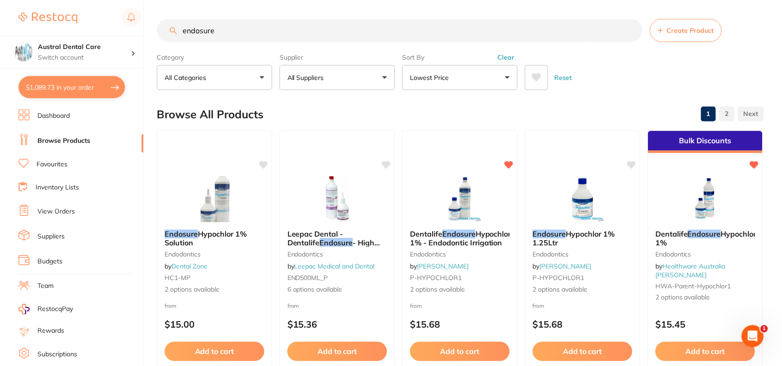
scroll to position [556, 0]
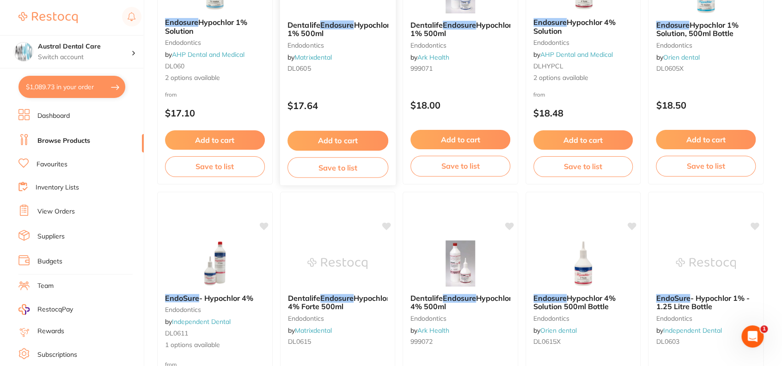
scroll to position [759, 0]
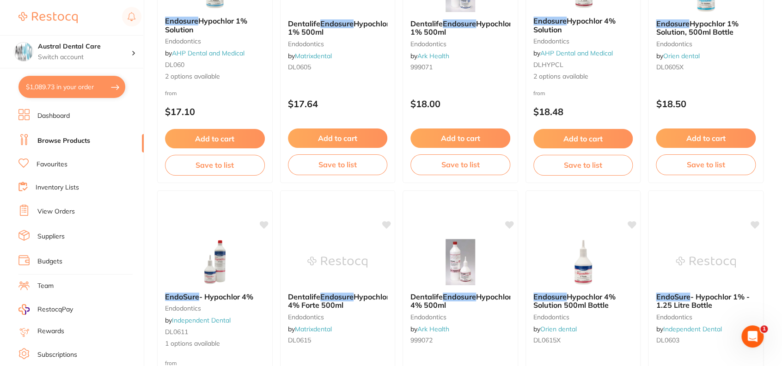
click at [103, 76] on button "$1,089.73 in your order" at bounding box center [71, 87] width 107 height 22
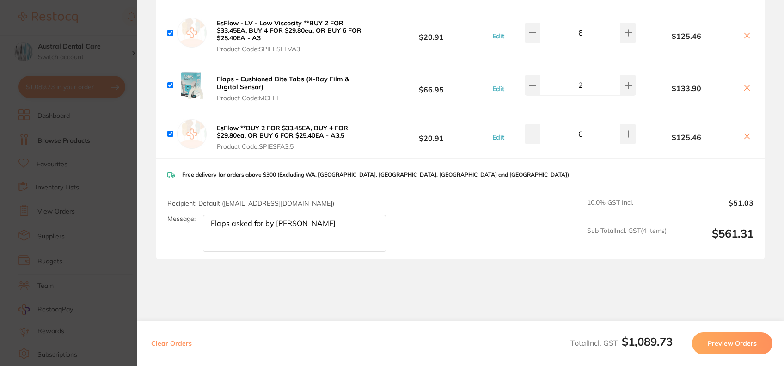
scroll to position [717, 0]
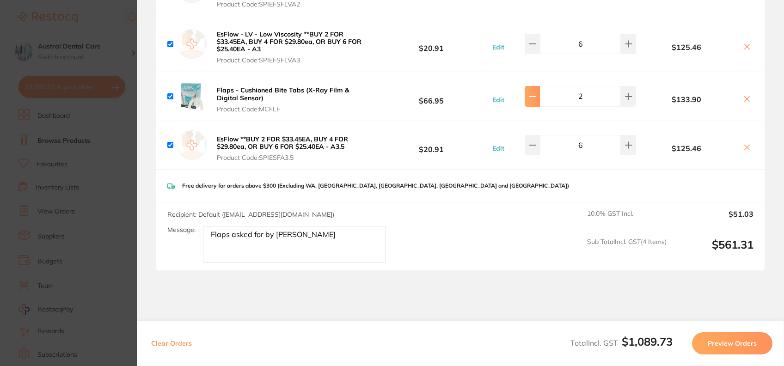
type input "2"
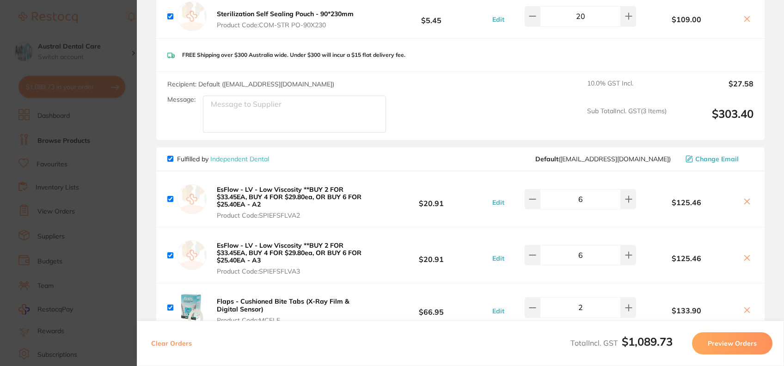
scroll to position [750, 0]
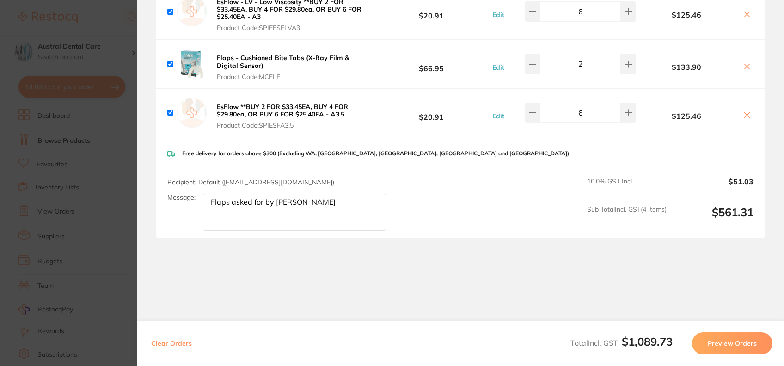
click at [722, 339] on button "Preview Orders" at bounding box center [732, 343] width 80 height 22
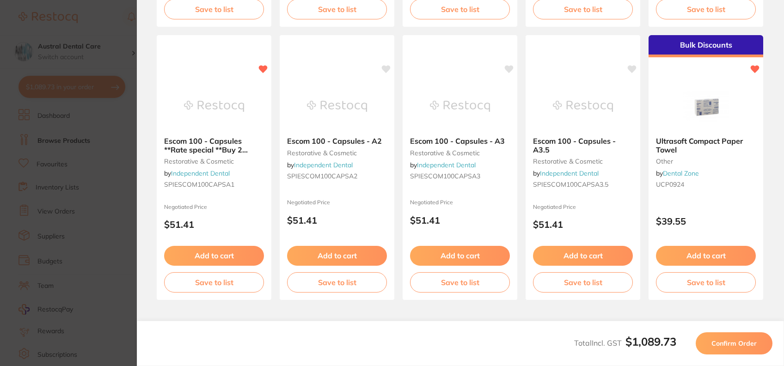
scroll to position [590, 0]
click at [746, 351] on button "Confirm Order" at bounding box center [734, 343] width 77 height 22
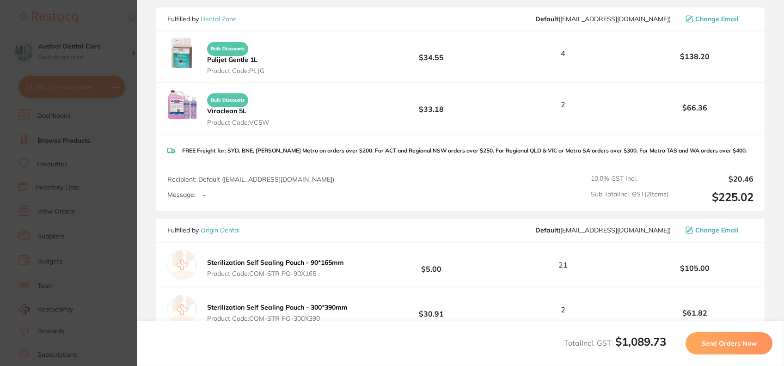
scroll to position [0, 0]
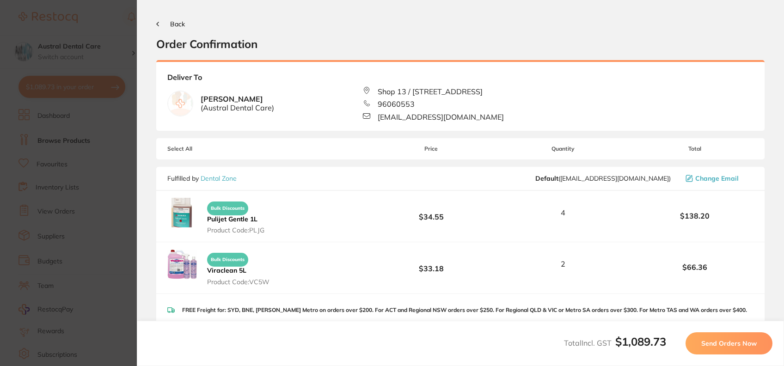
click at [746, 351] on button "Send Orders Now" at bounding box center [728, 343] width 87 height 22
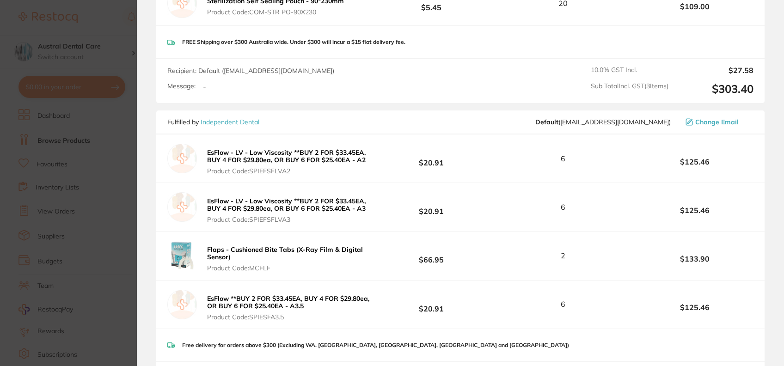
scroll to position [866, 0]
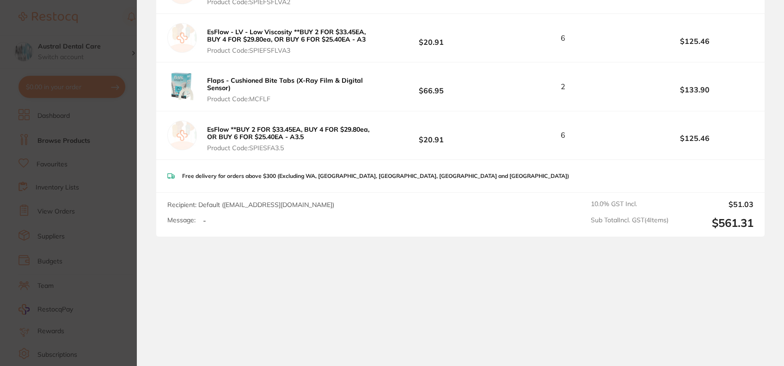
click at [110, 173] on section "Update RRP Set your pre negotiated price for this item. Item Agreed RRP (excl. …" at bounding box center [392, 183] width 784 height 366
